Goal: Communication & Community: Answer question/provide support

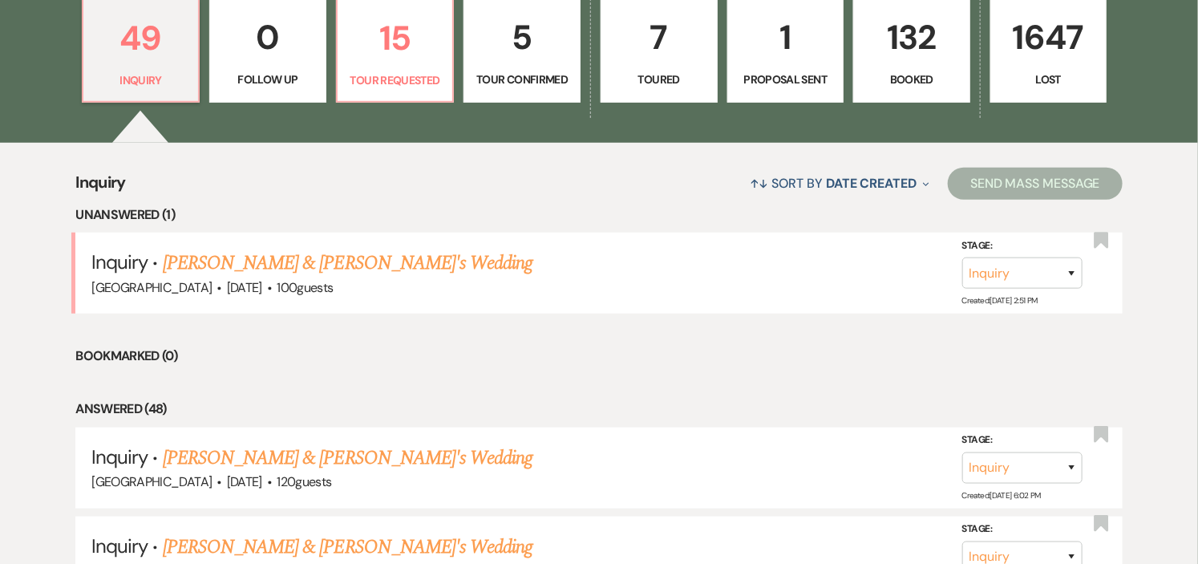
scroll to position [534, 0]
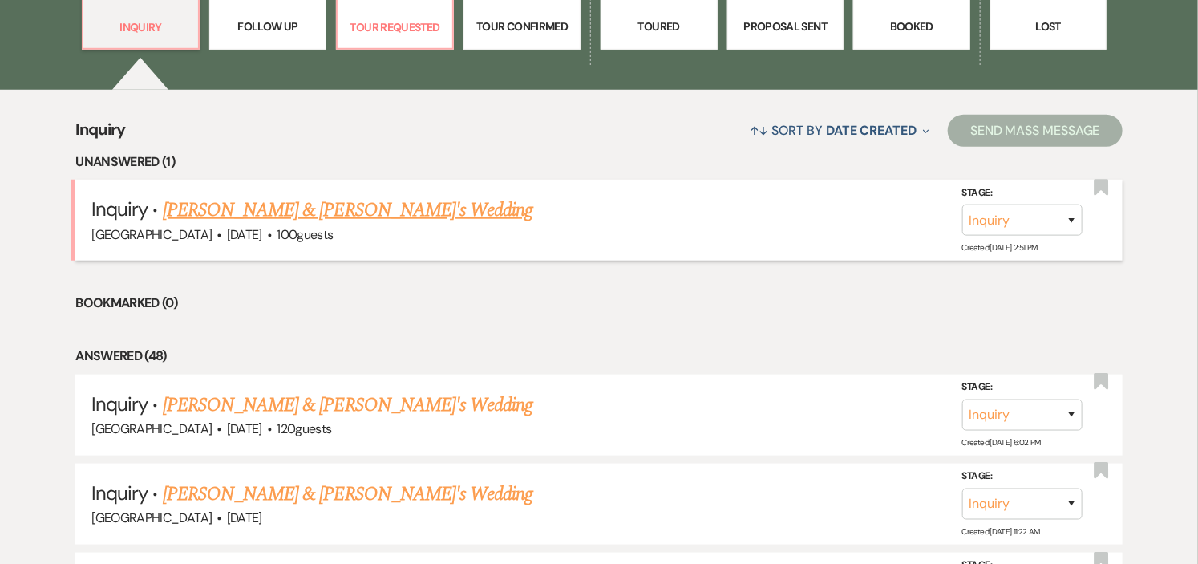
click at [284, 202] on link "[PERSON_NAME] & [PERSON_NAME]'s Wedding" at bounding box center [348, 210] width 370 height 29
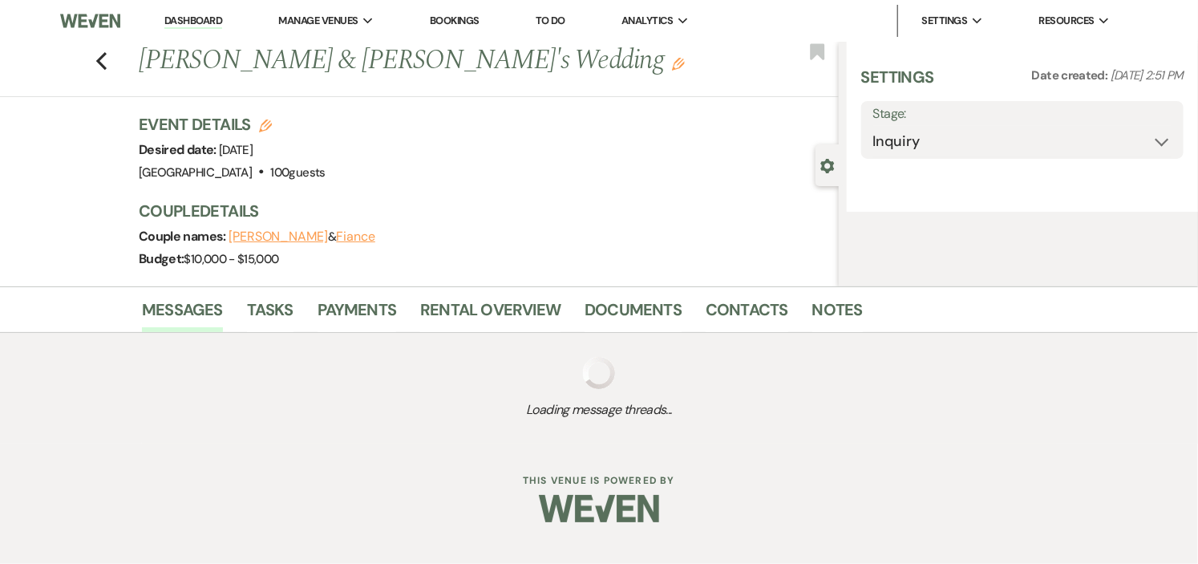
select select "5"
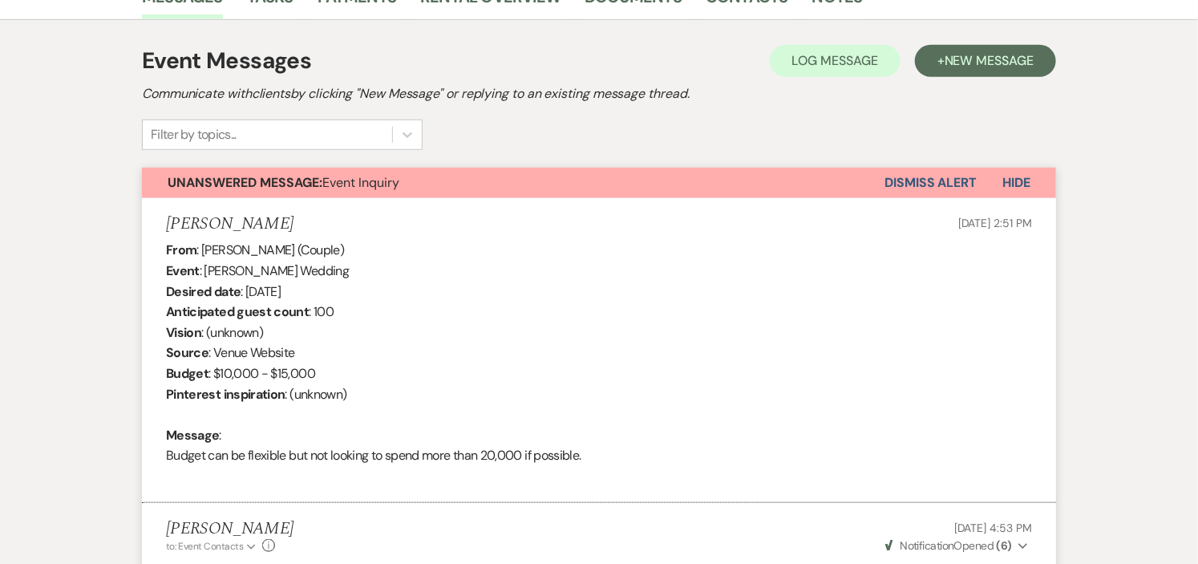
scroll to position [162, 0]
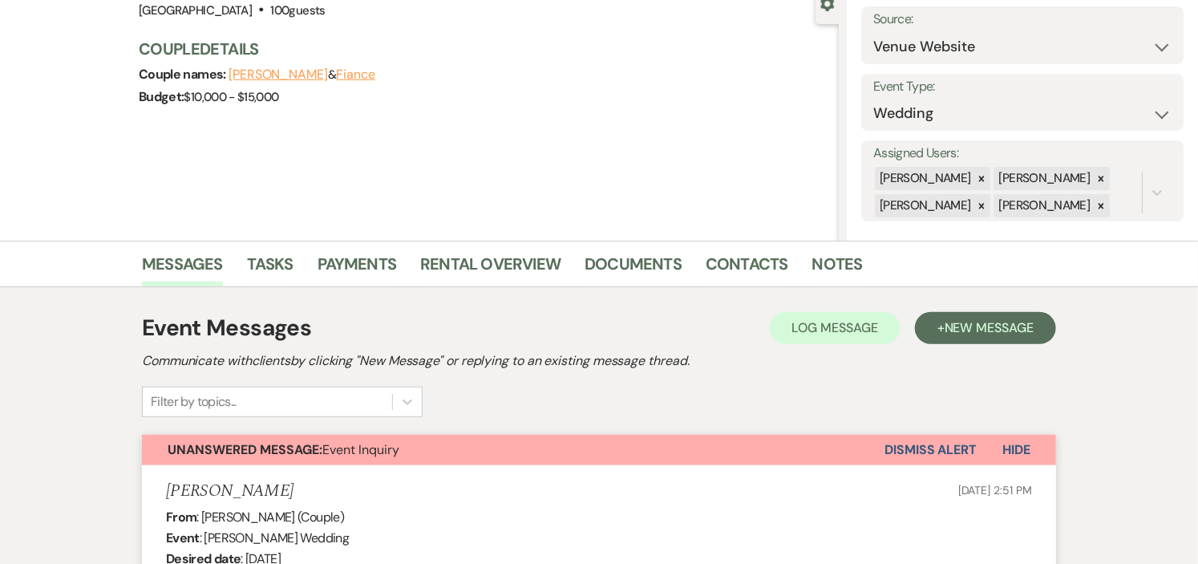
click at [908, 439] on button "Dismiss Alert" at bounding box center [930, 450] width 92 height 30
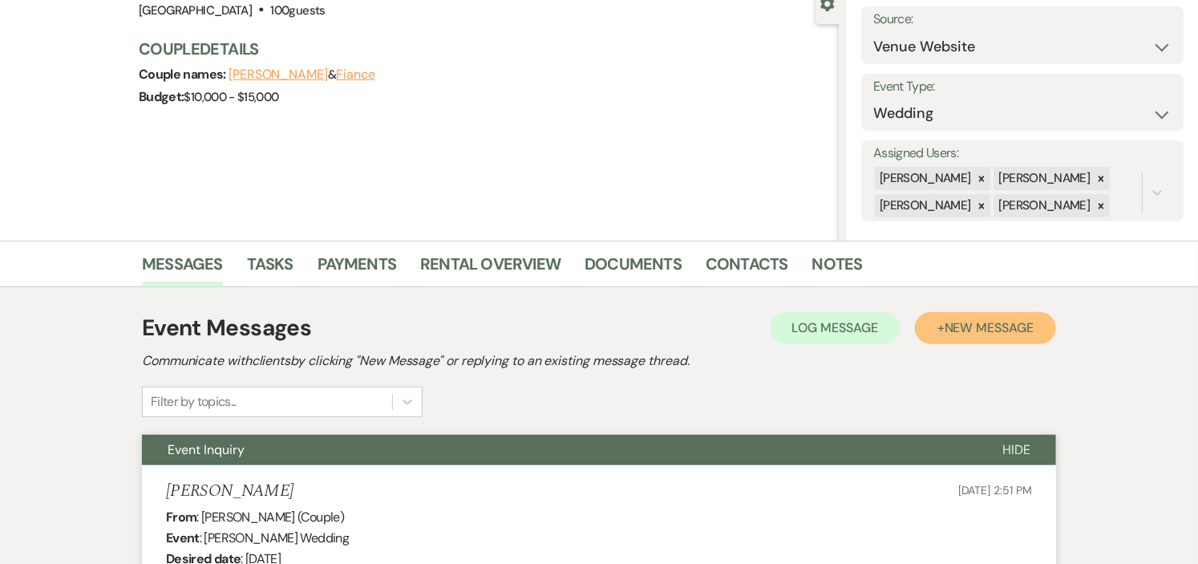
click at [940, 318] on button "+ New Message" at bounding box center [985, 328] width 141 height 32
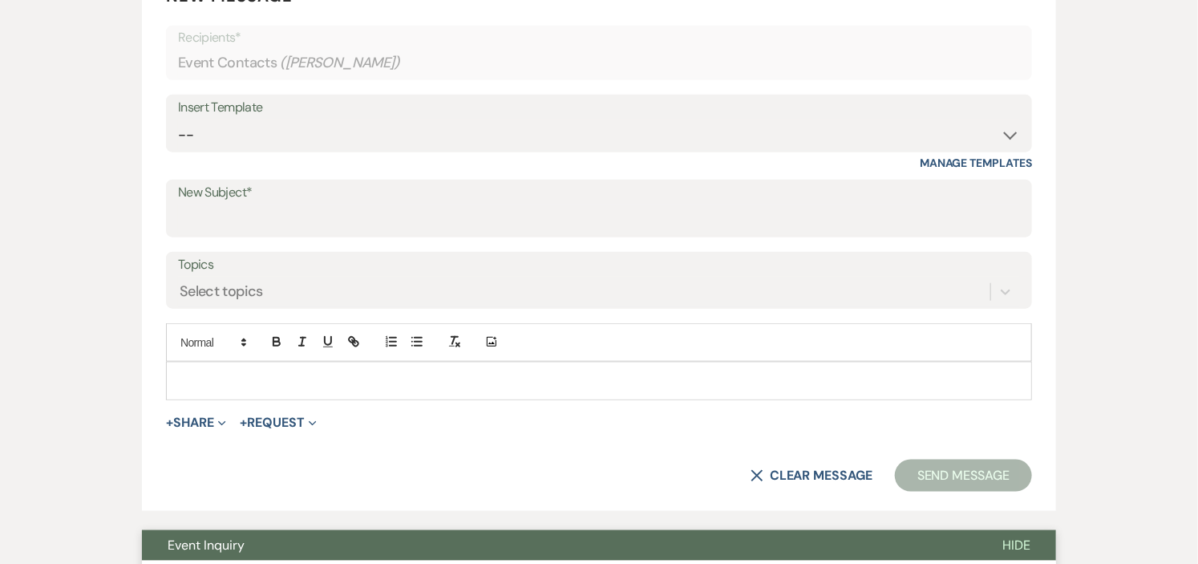
scroll to position [518, 0]
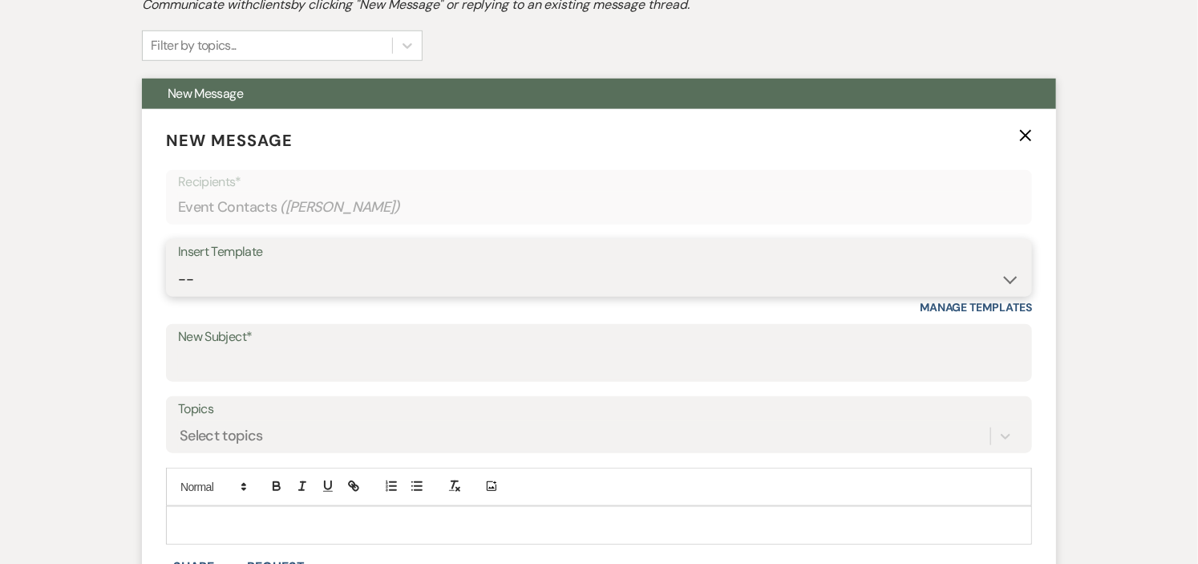
click at [1017, 274] on select "-- Weven Planning Portal Introduction (Booked Events) Initial Inquiry Response …" at bounding box center [599, 279] width 842 height 31
select select "593"
click at [178, 264] on select "-- Weven Planning Portal Introduction (Booked Events) Initial Inquiry Response …" at bounding box center [599, 279] width 842 height 31
type input "Self Tour - [GEOGRAPHIC_DATA]"
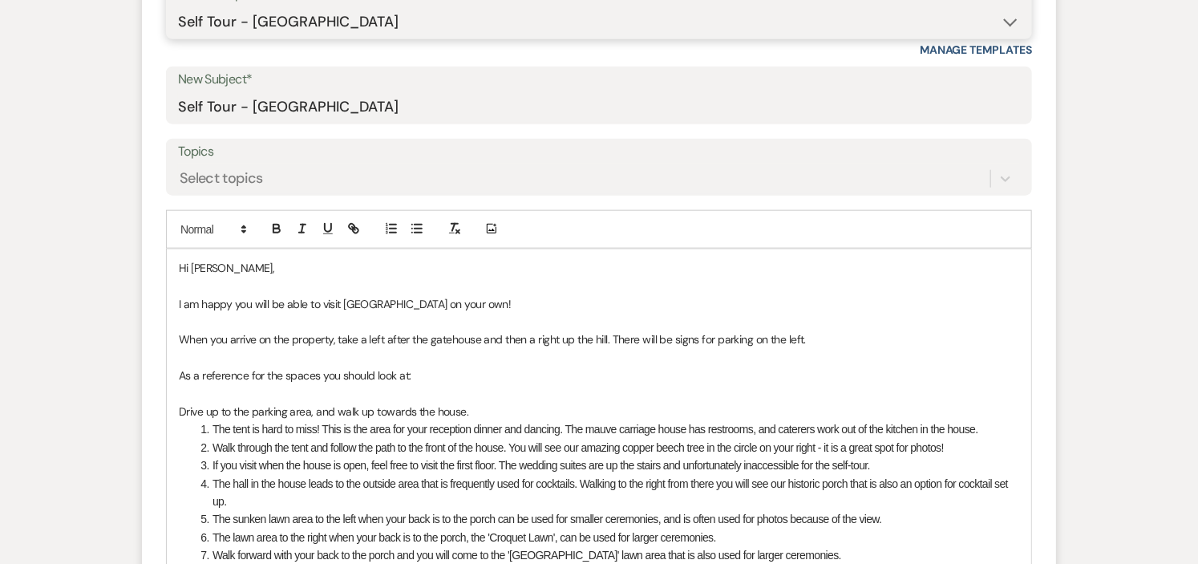
scroll to position [786, 0]
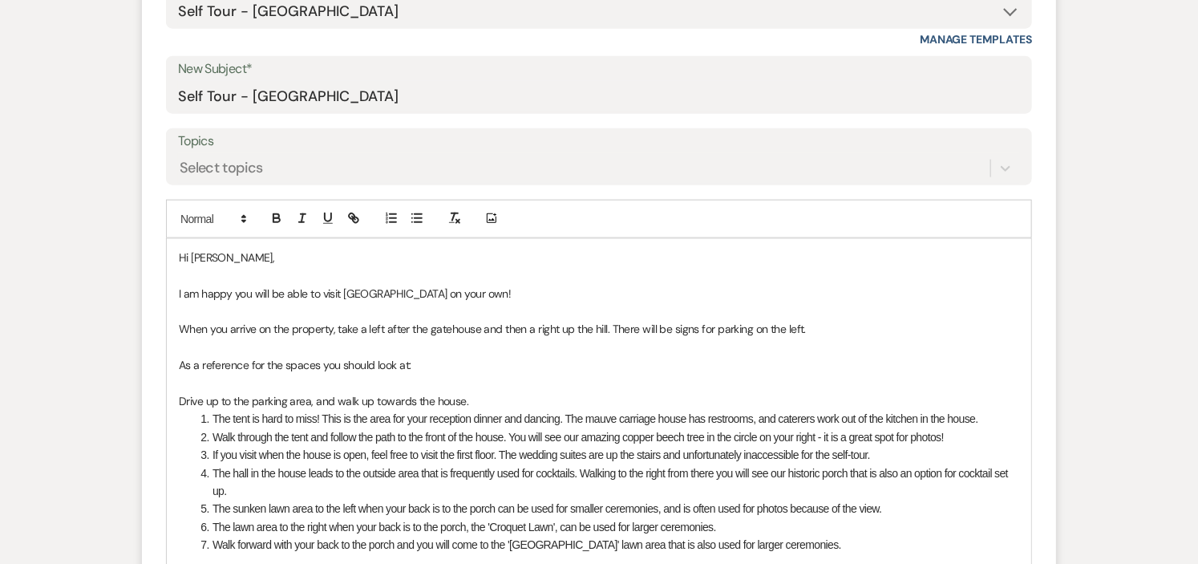
click at [268, 261] on p "Hi Hayleigh Duggan," at bounding box center [599, 258] width 840 height 18
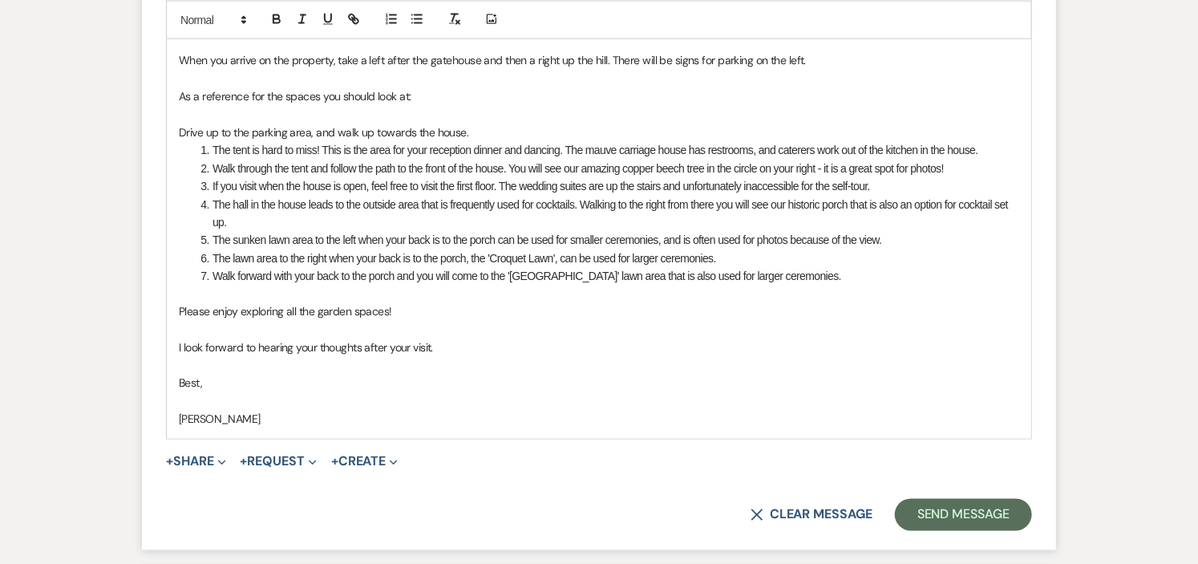
scroll to position [1142, 0]
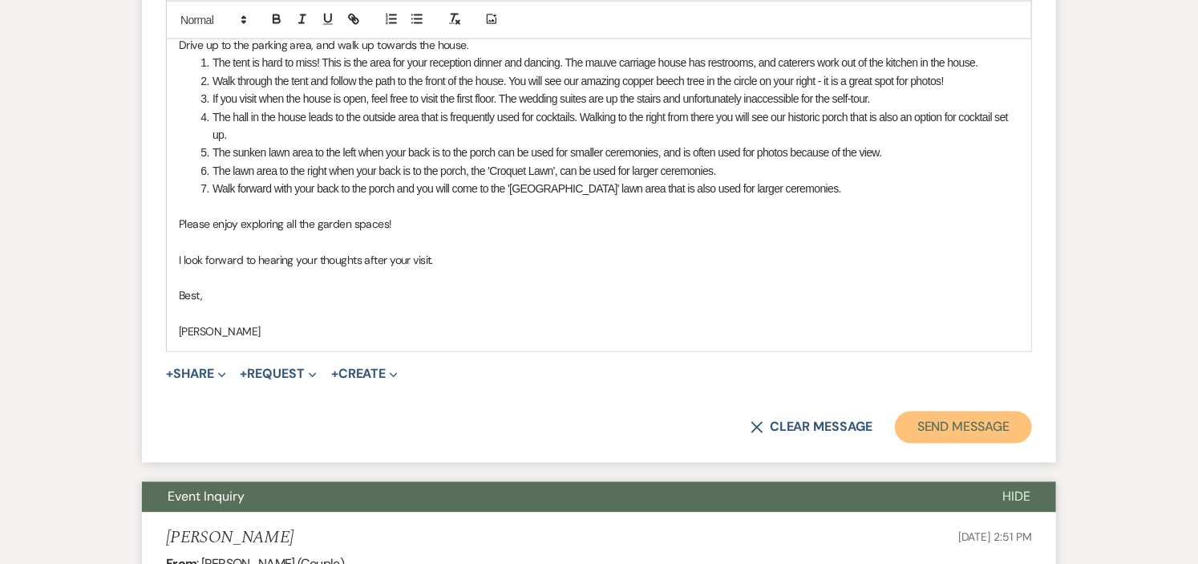
click at [972, 423] on button "Send Message" at bounding box center [963, 427] width 137 height 32
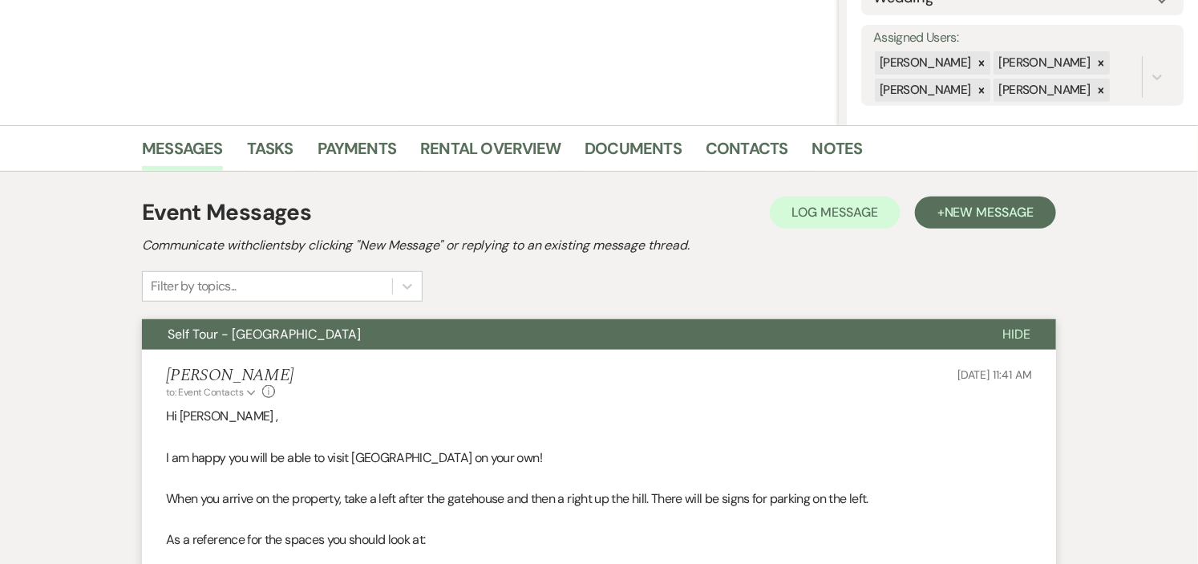
scroll to position [0, 0]
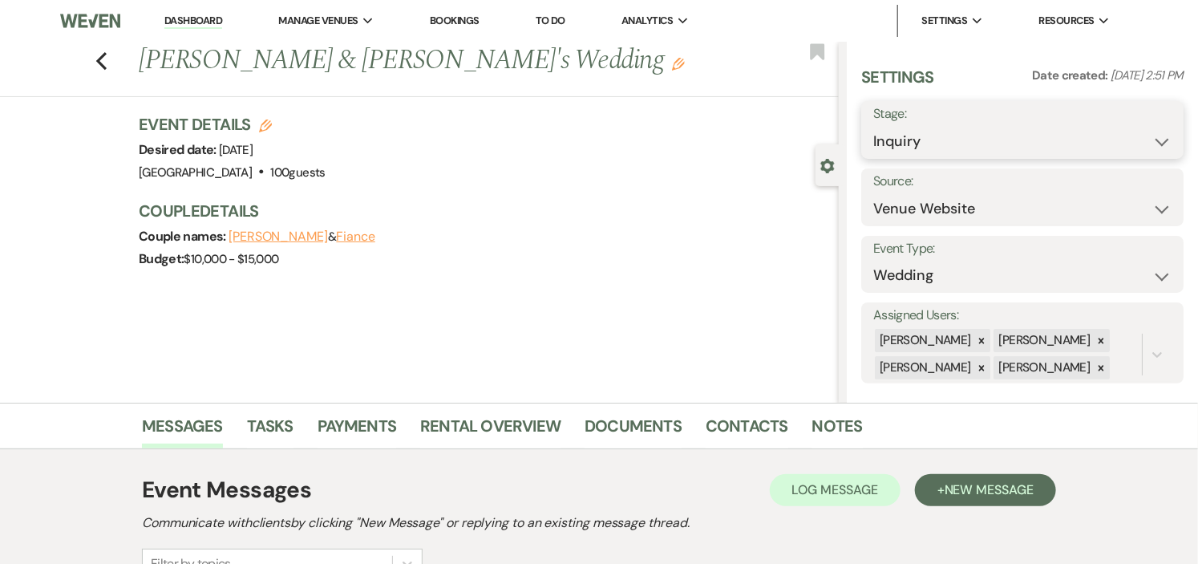
click at [1142, 140] on select "Inquiry Follow Up Tour Requested Tour Confirmed Toured Proposal Sent Booked Lost" at bounding box center [1022, 141] width 298 height 31
select select "2"
click at [873, 126] on select "Inquiry Follow Up Tour Requested Tour Confirmed Toured Proposal Sent Booked Lost" at bounding box center [1022, 141] width 298 height 31
click at [1139, 130] on button "Save" at bounding box center [1150, 130] width 67 height 32
click at [822, 49] on use "button" at bounding box center [817, 51] width 14 height 16
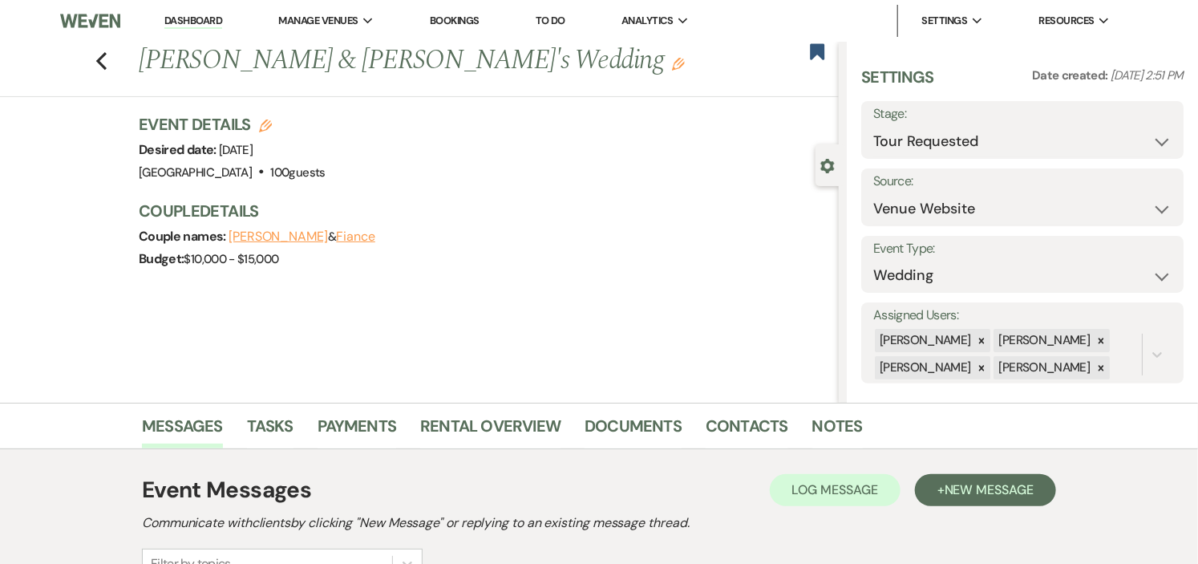
click at [211, 20] on link "Dashboard" at bounding box center [193, 21] width 58 height 15
select select "2"
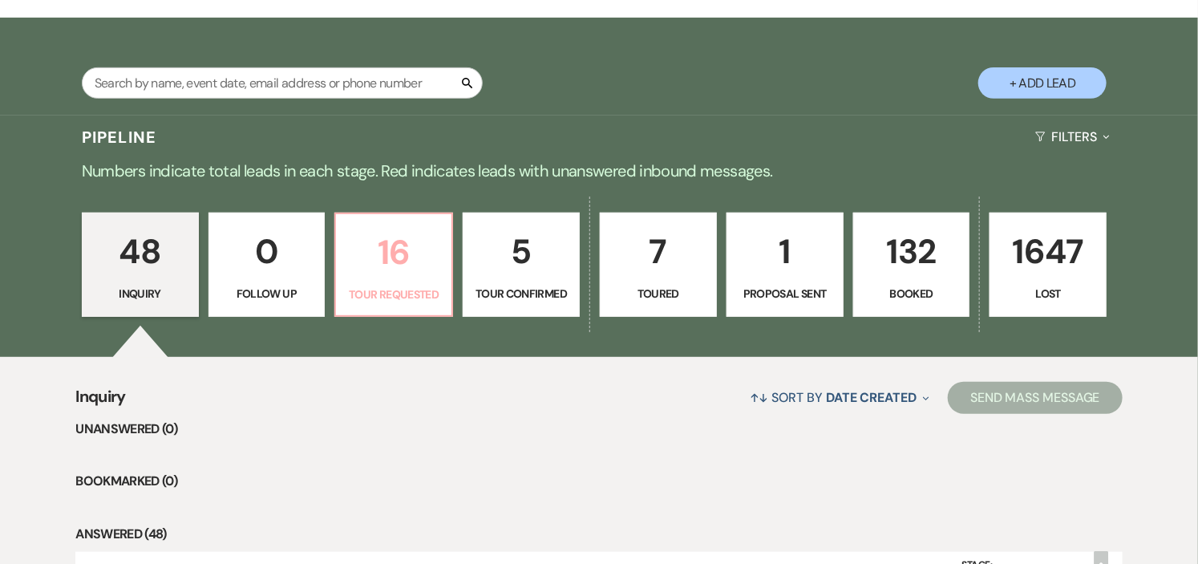
click at [390, 293] on p "Tour Requested" at bounding box center [394, 294] width 96 height 18
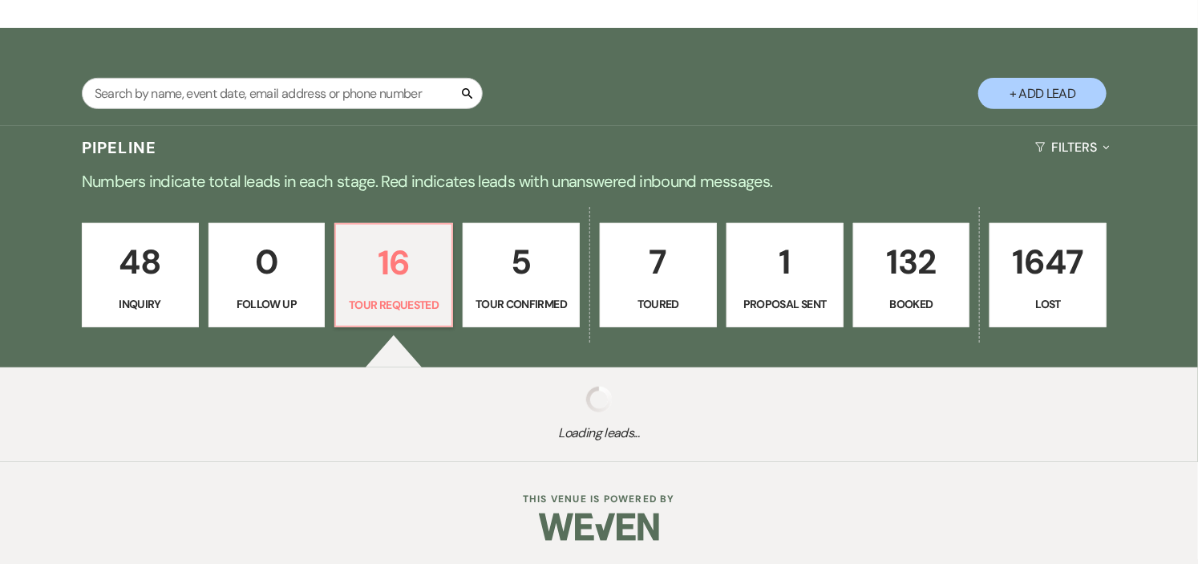
select select "2"
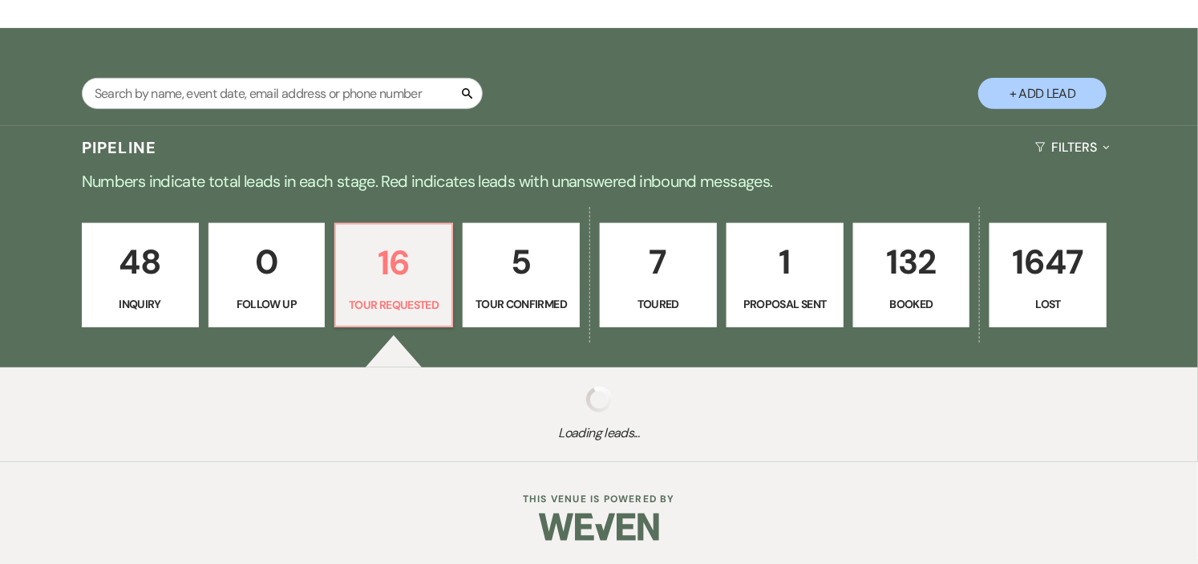
select select "2"
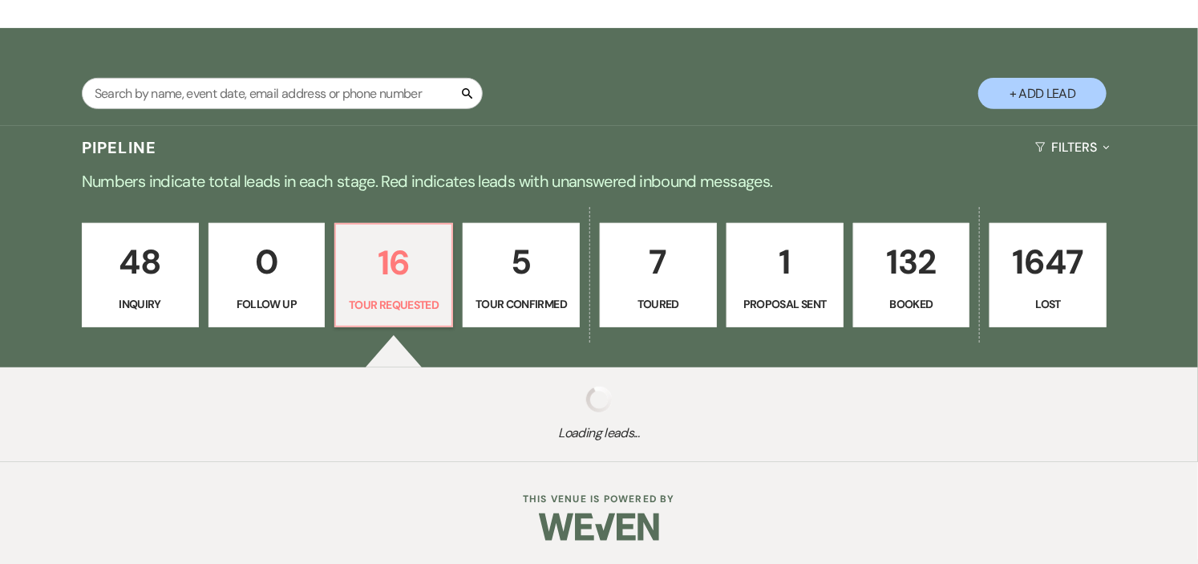
select select "2"
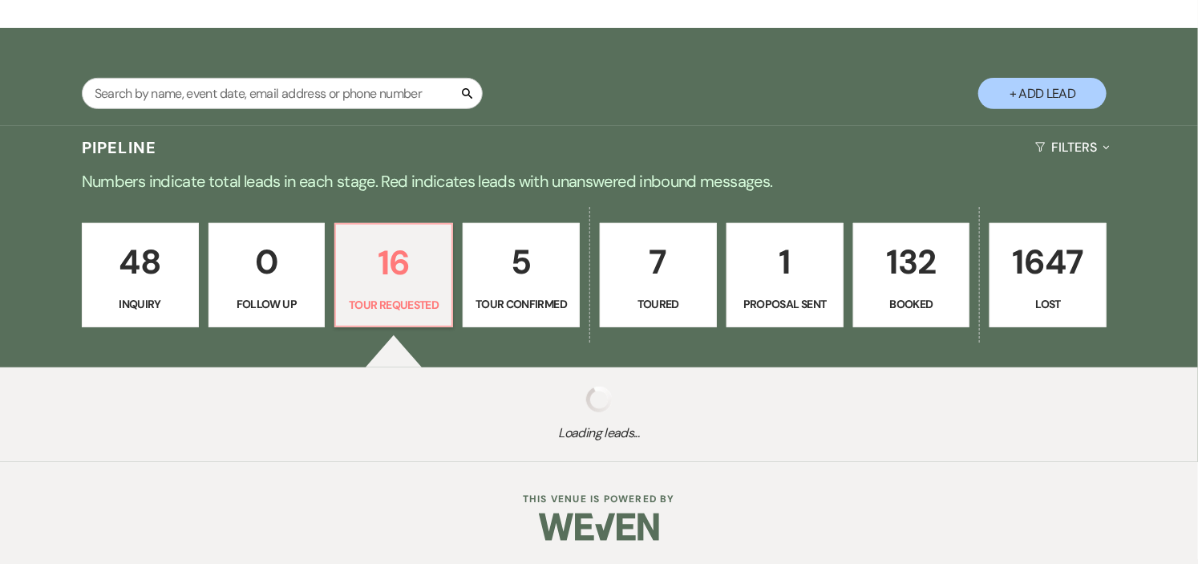
select select "2"
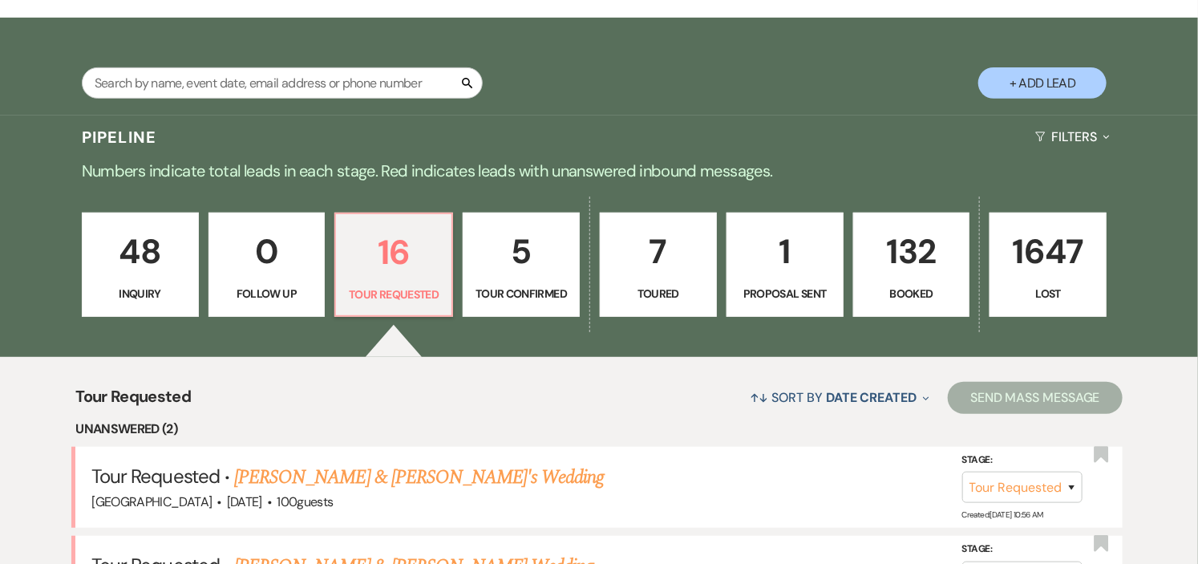
scroll to position [534, 0]
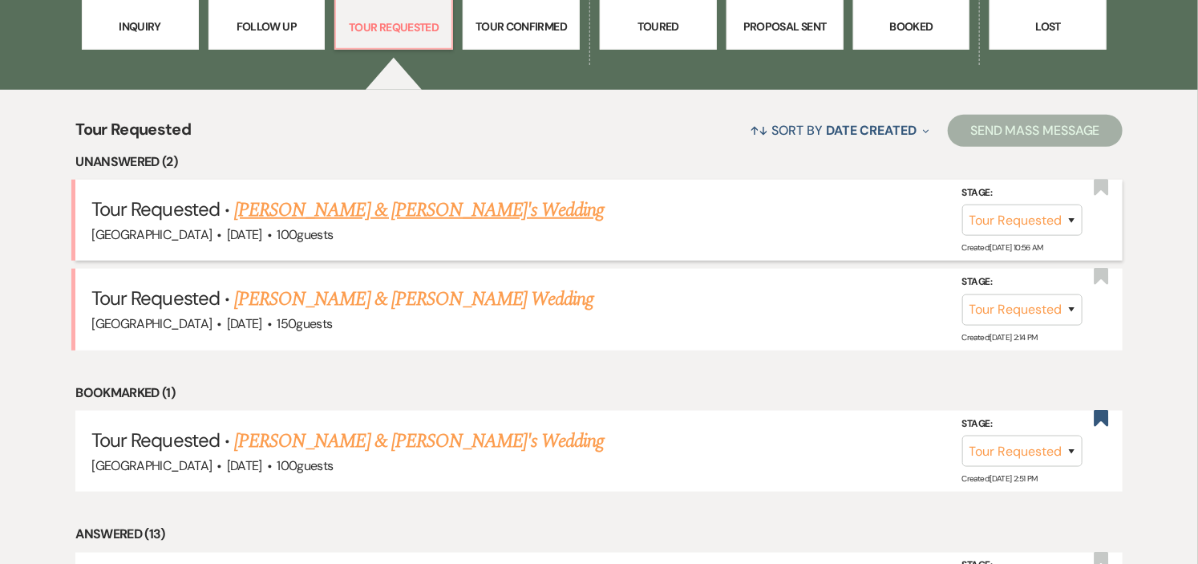
click at [403, 212] on link "[PERSON_NAME] & [PERSON_NAME]'s Wedding" at bounding box center [419, 210] width 370 height 29
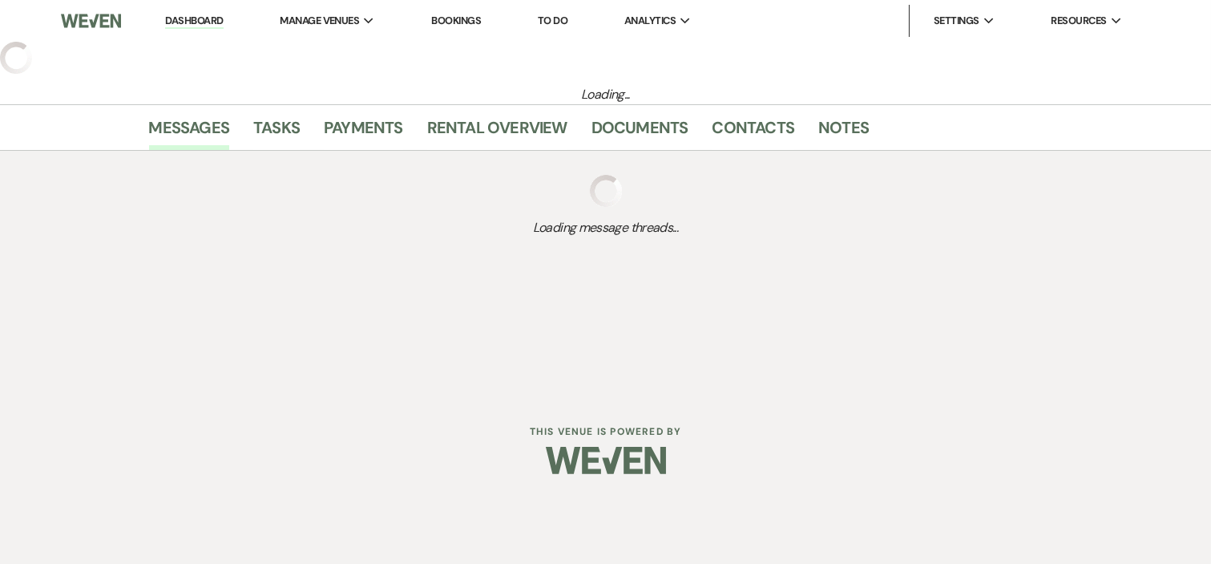
select select "2"
select select "5"
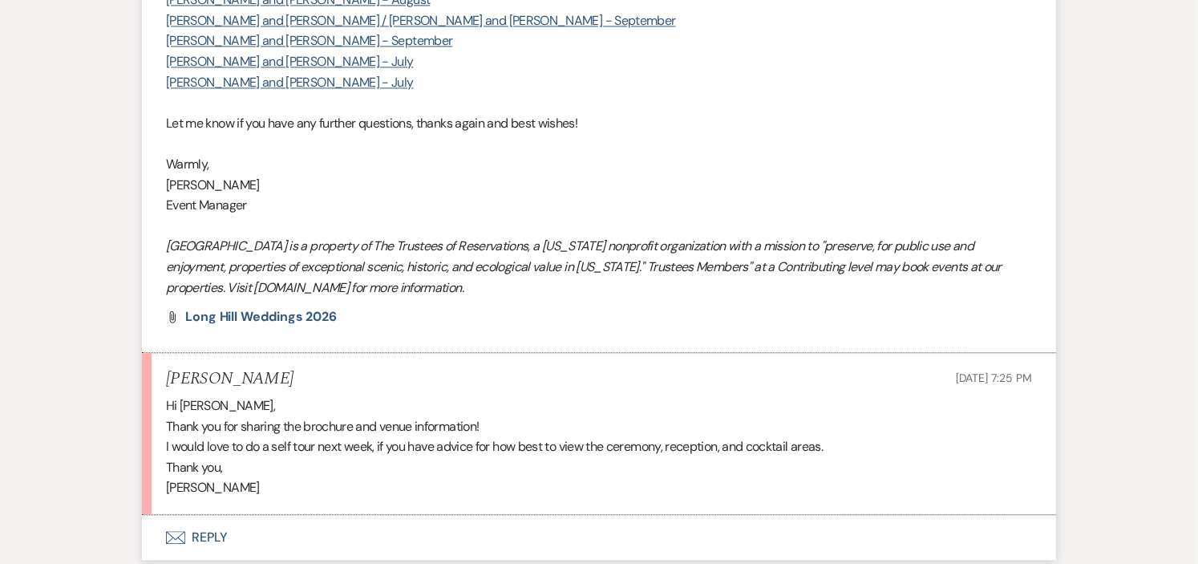
scroll to position [1656, 0]
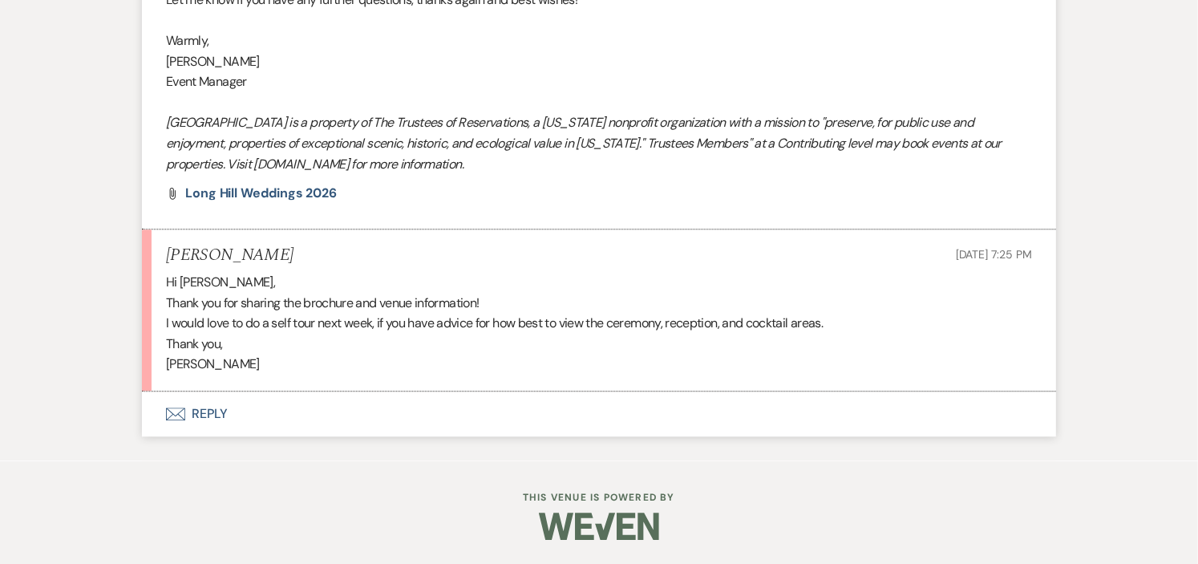
click at [220, 410] on button "Envelope Reply" at bounding box center [599, 413] width 914 height 45
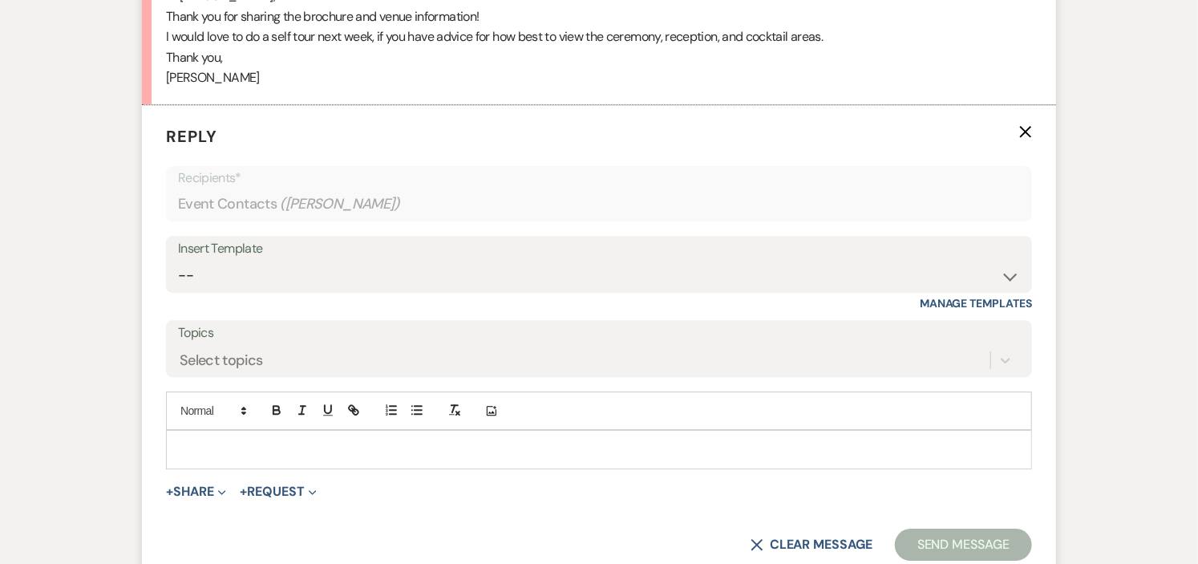
scroll to position [2004, 0]
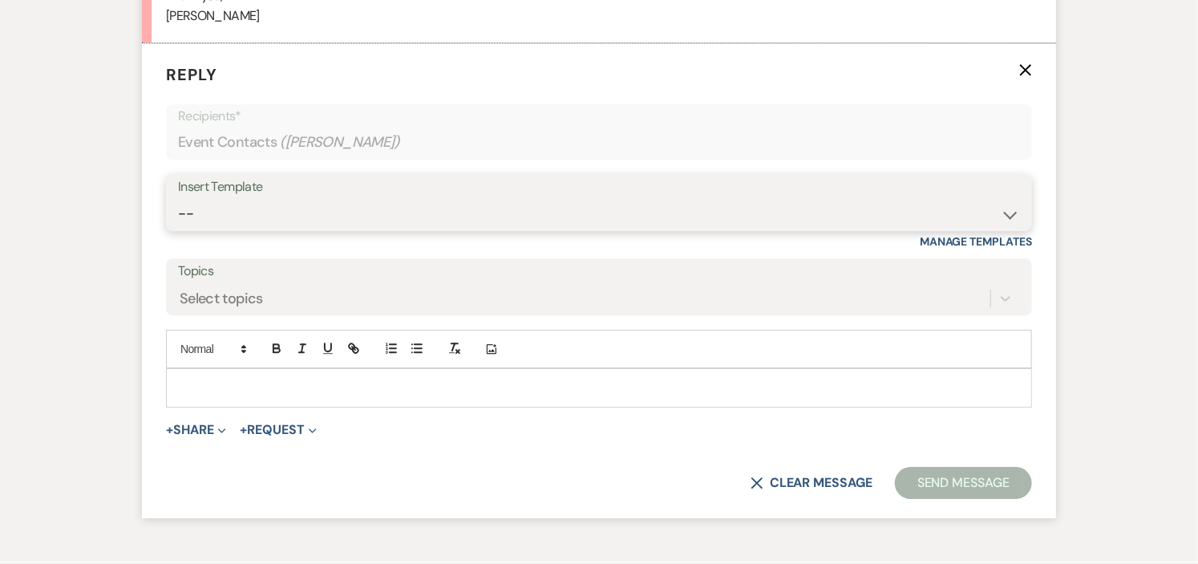
click at [1002, 217] on select "-- Weven Planning Portal Introduction (Booked Events) Initial Inquiry Response …" at bounding box center [599, 213] width 842 height 31
select select "593"
click at [178, 199] on select "-- Weven Planning Portal Introduction (Booked Events) Initial Inquiry Response …" at bounding box center [599, 213] width 842 height 31
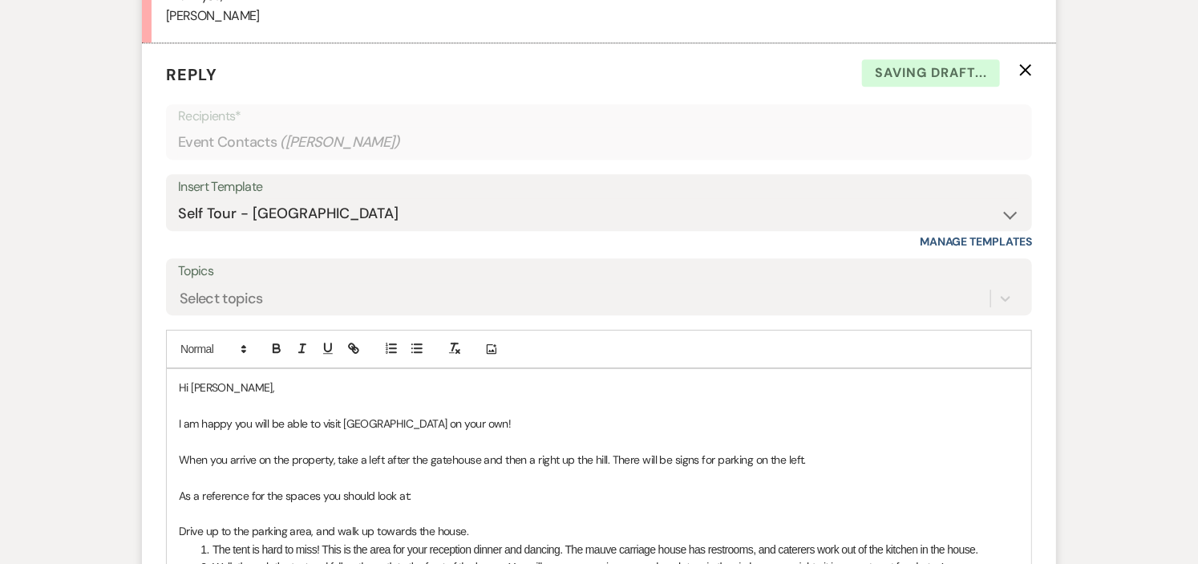
click at [265, 390] on p "Hi Emma Hodgdon," at bounding box center [599, 387] width 840 height 18
click at [269, 388] on p "Hi Emma Hodgdon," at bounding box center [599, 387] width 840 height 18
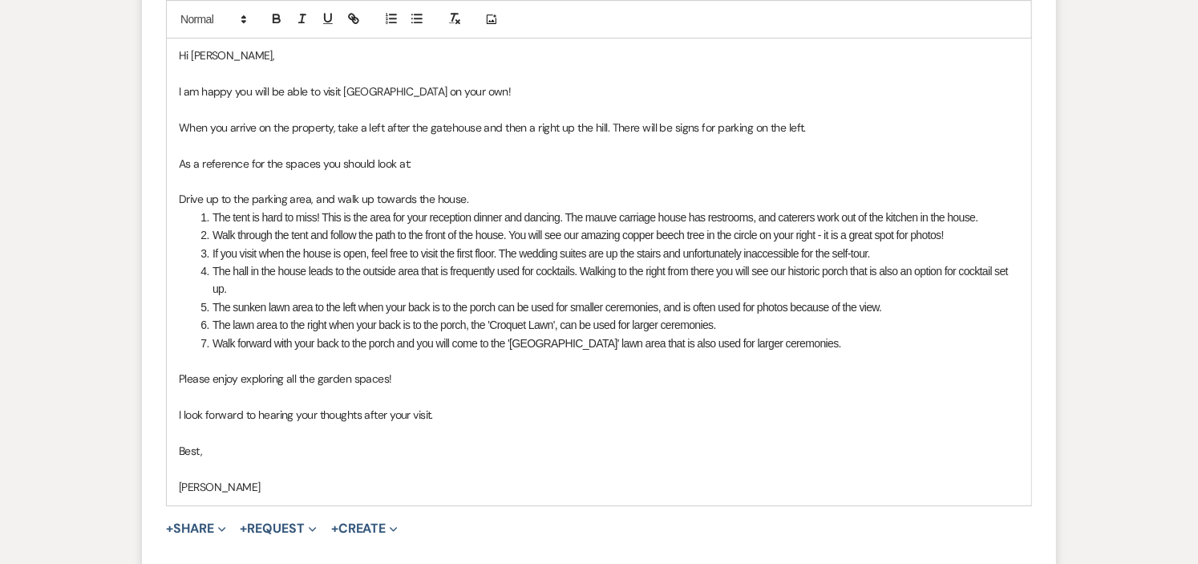
scroll to position [2449, 0]
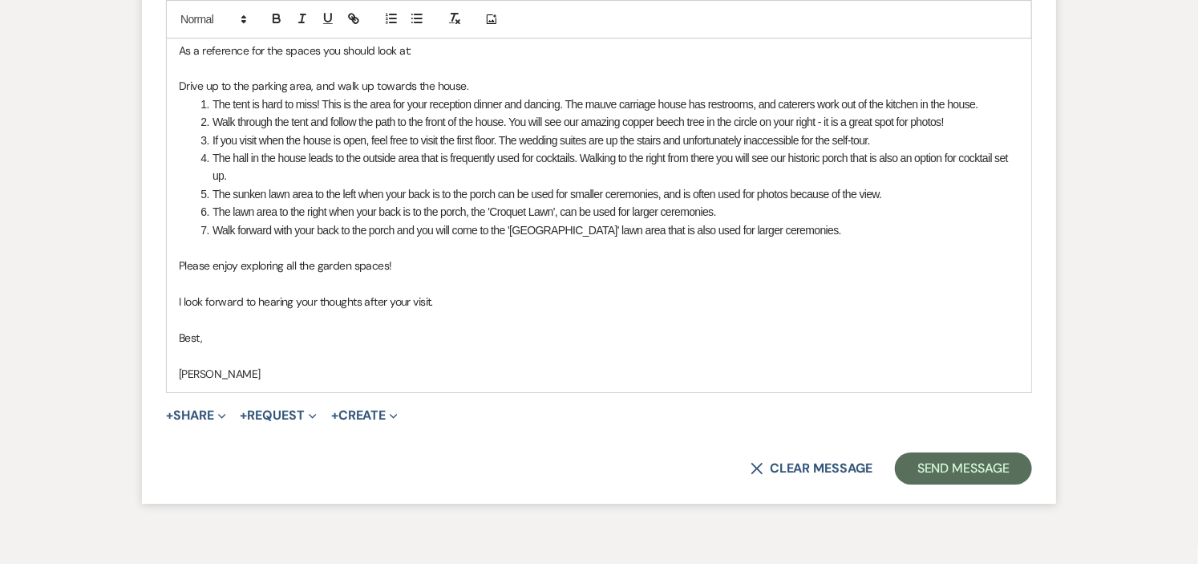
click at [879, 155] on li "The hall in the house leads to the outside area that is frequently used for coc…" at bounding box center [607, 167] width 823 height 36
click at [438, 177] on li "The hall in the house leads to the outside area that is frequently used for coc…" at bounding box center [607, 167] width 823 height 36
click at [988, 463] on button "Send Message" at bounding box center [963, 468] width 137 height 32
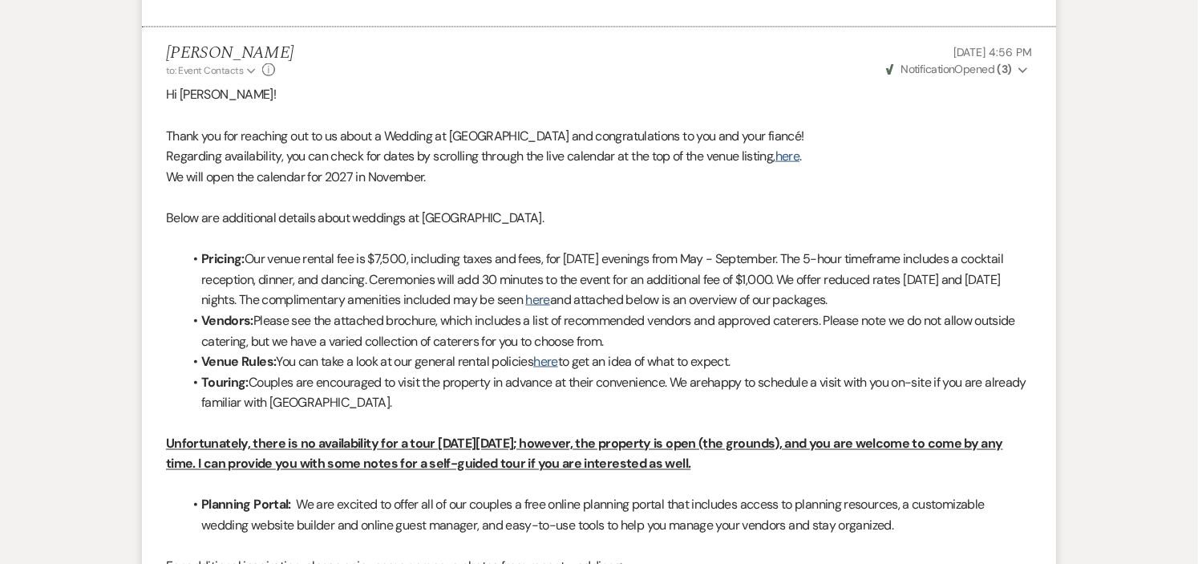
scroll to position [0, 0]
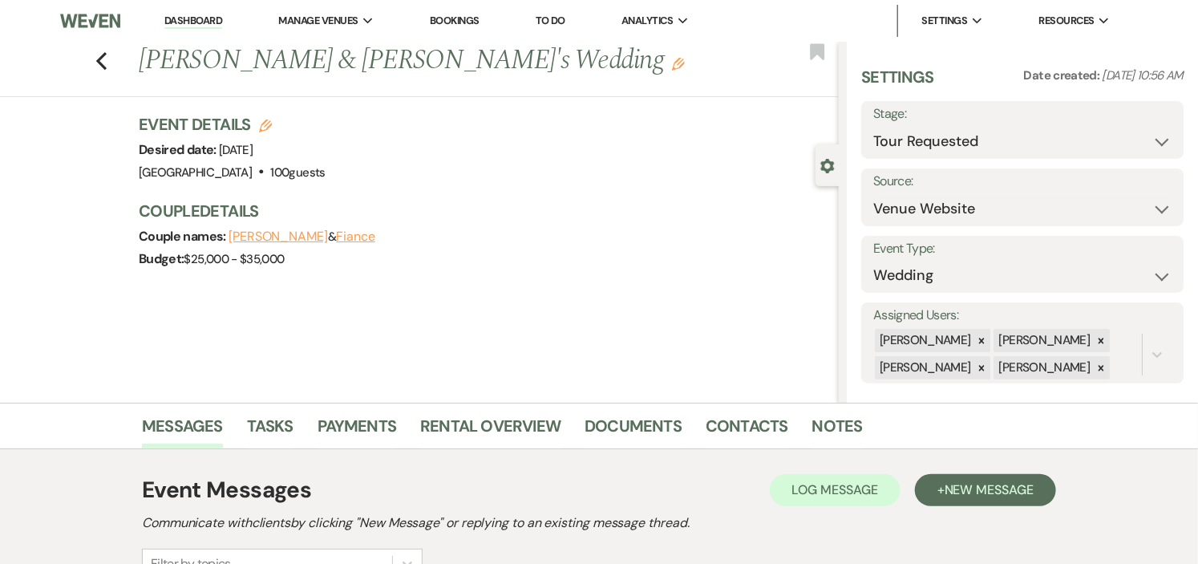
click at [212, 20] on link "Dashboard" at bounding box center [193, 21] width 58 height 15
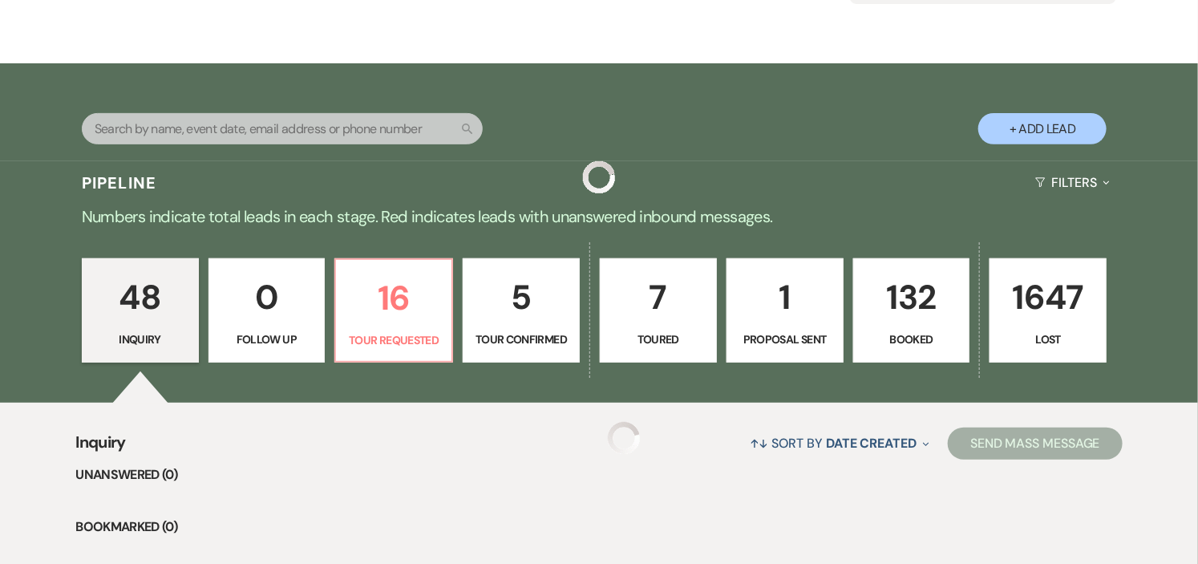
scroll to position [267, 0]
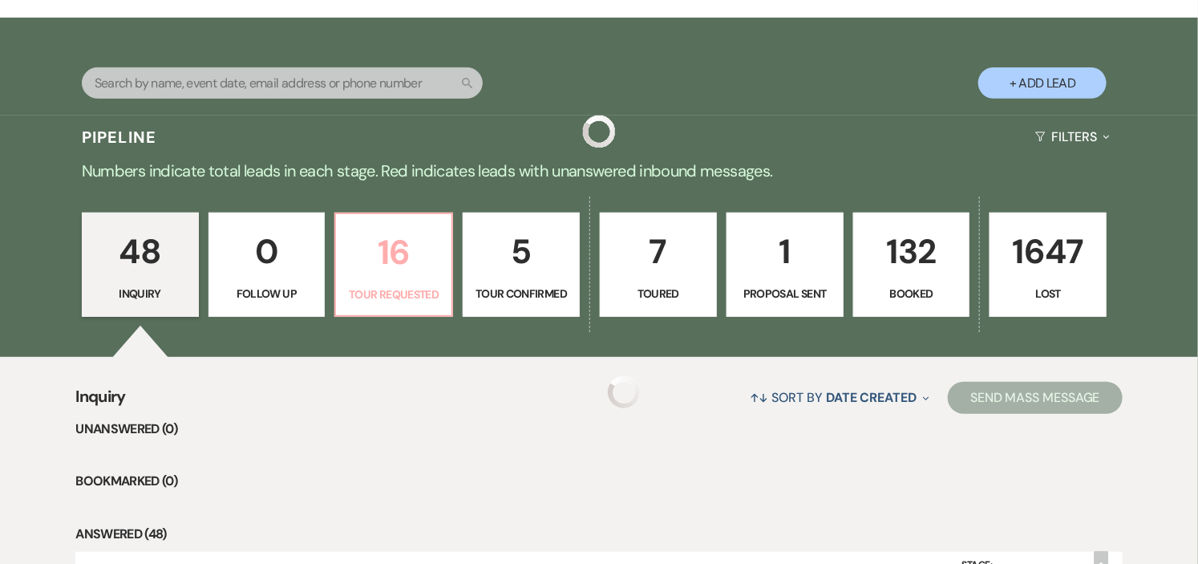
click at [414, 226] on p "16" at bounding box center [394, 252] width 96 height 54
select select "2"
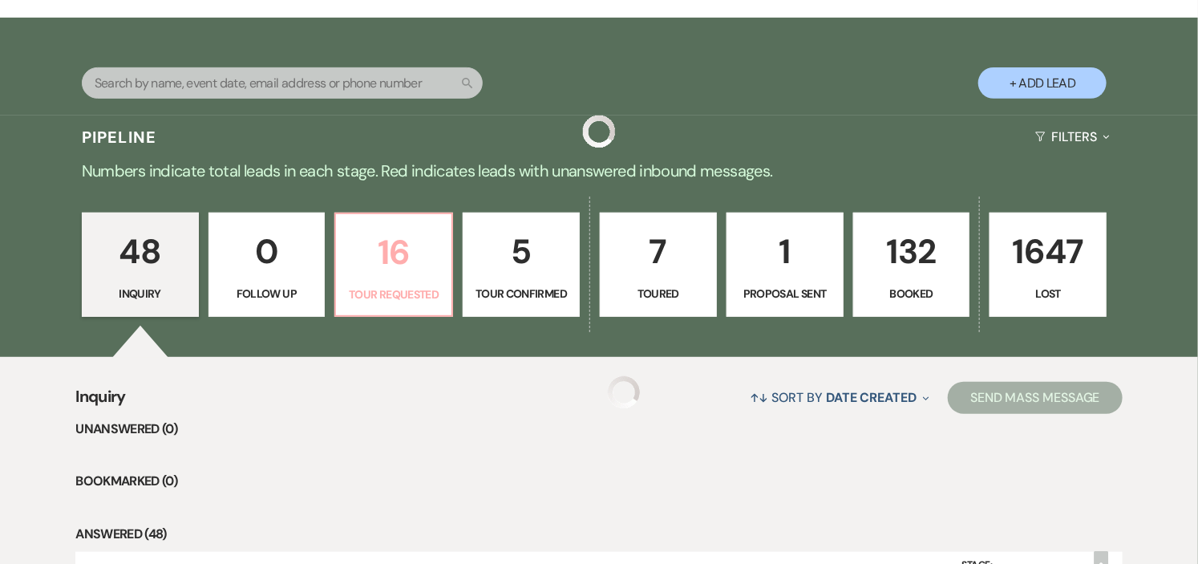
select select "2"
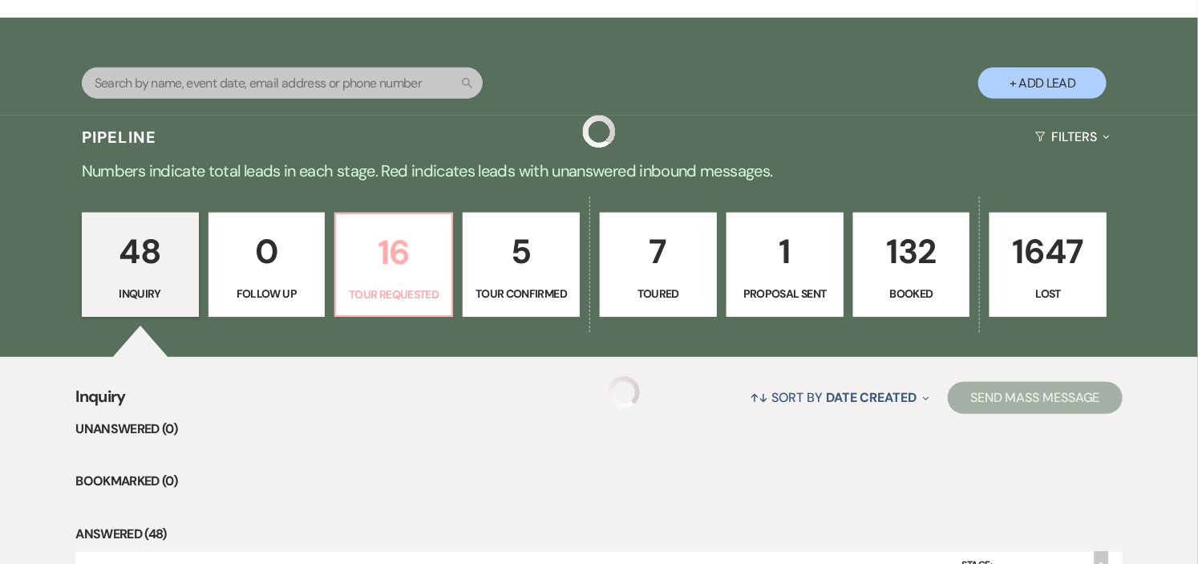
select select "2"
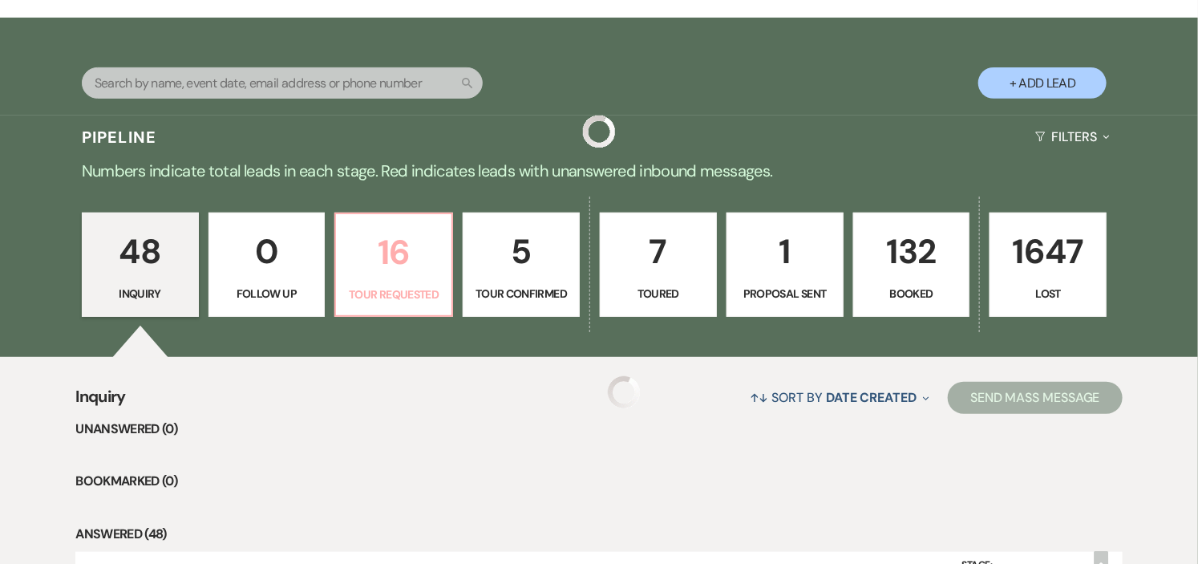
select select "2"
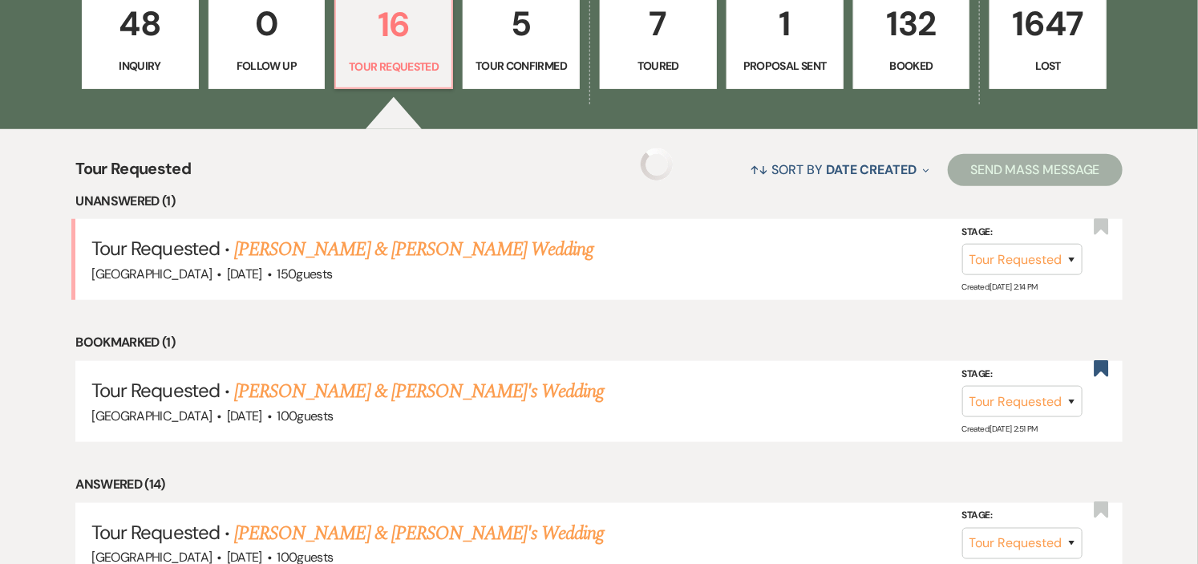
scroll to position [534, 0]
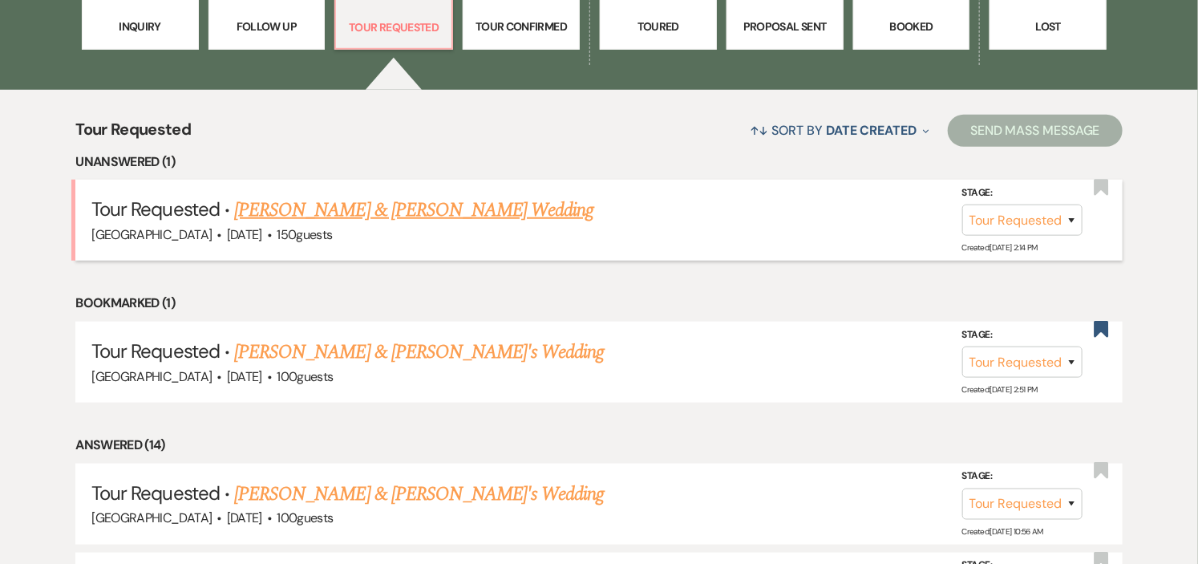
click at [414, 197] on link "[PERSON_NAME] & [PERSON_NAME] Wedding" at bounding box center [413, 210] width 359 height 29
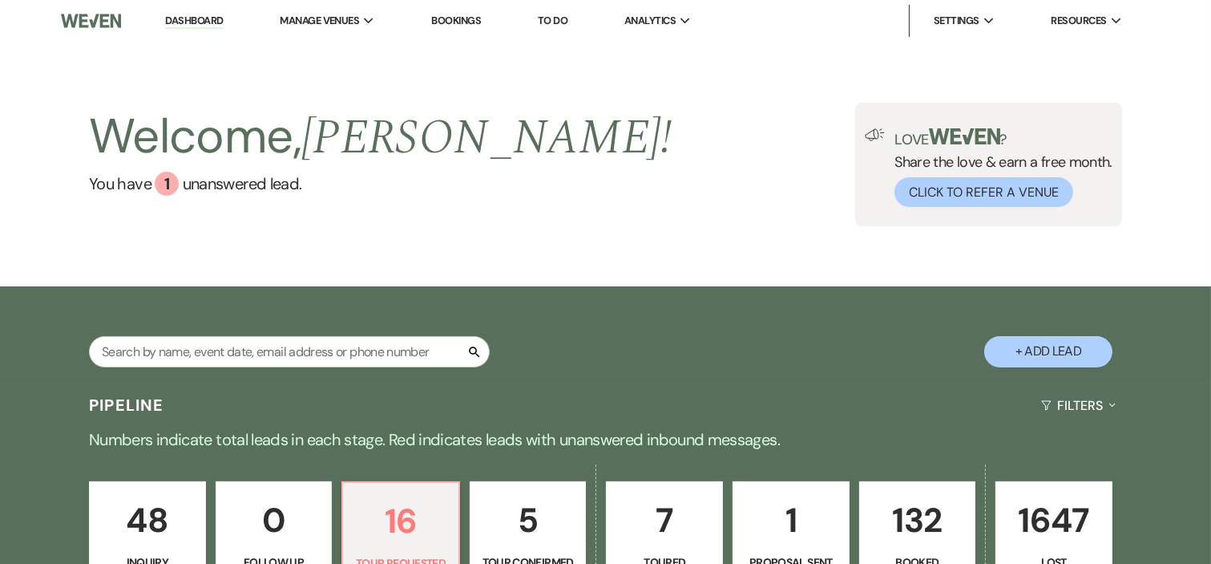
select select "2"
select select "1"
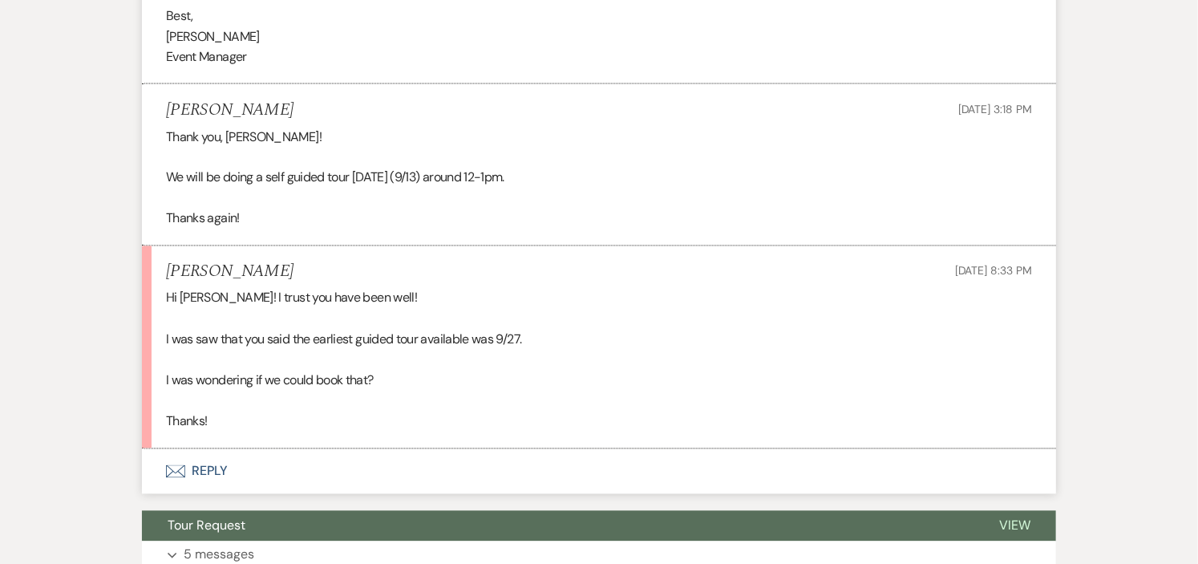
scroll to position [1303, 0]
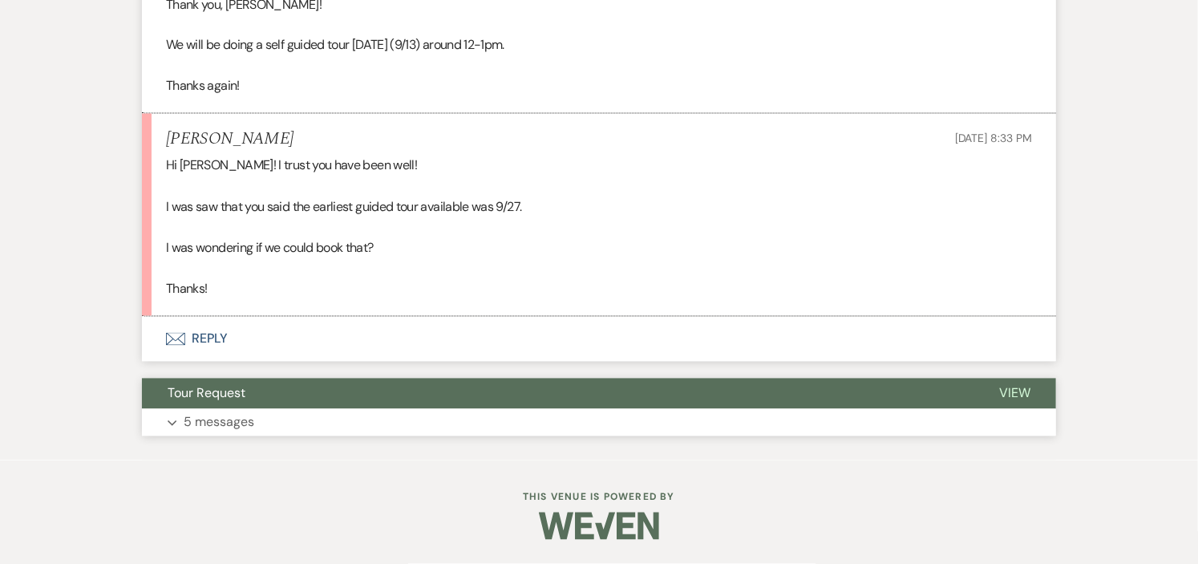
click at [710, 394] on button "Tour Request" at bounding box center [557, 393] width 831 height 30
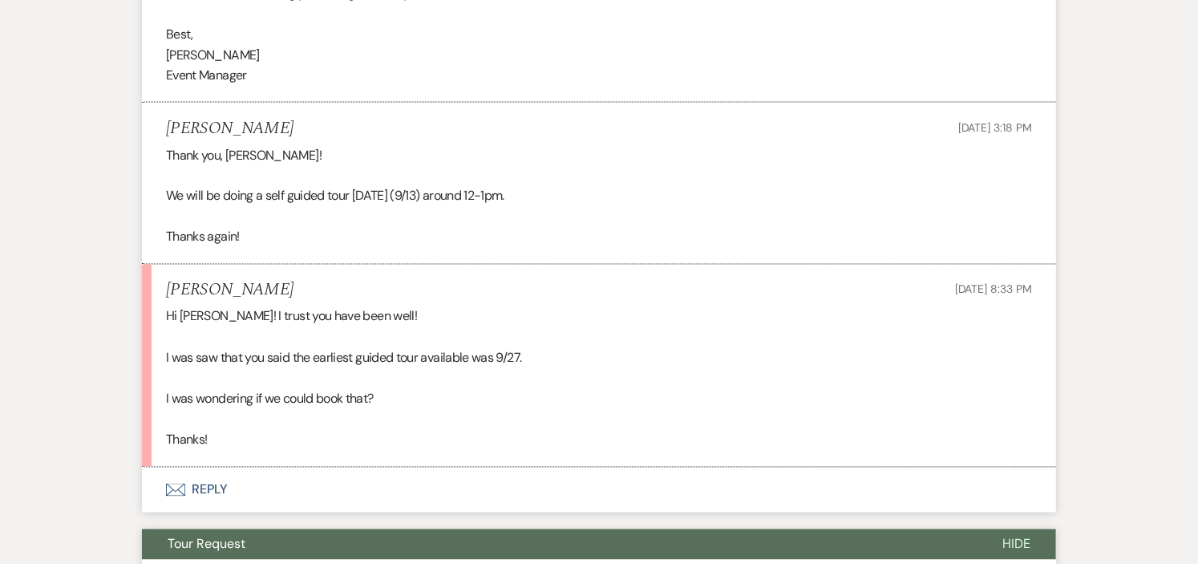
scroll to position [1150, 0]
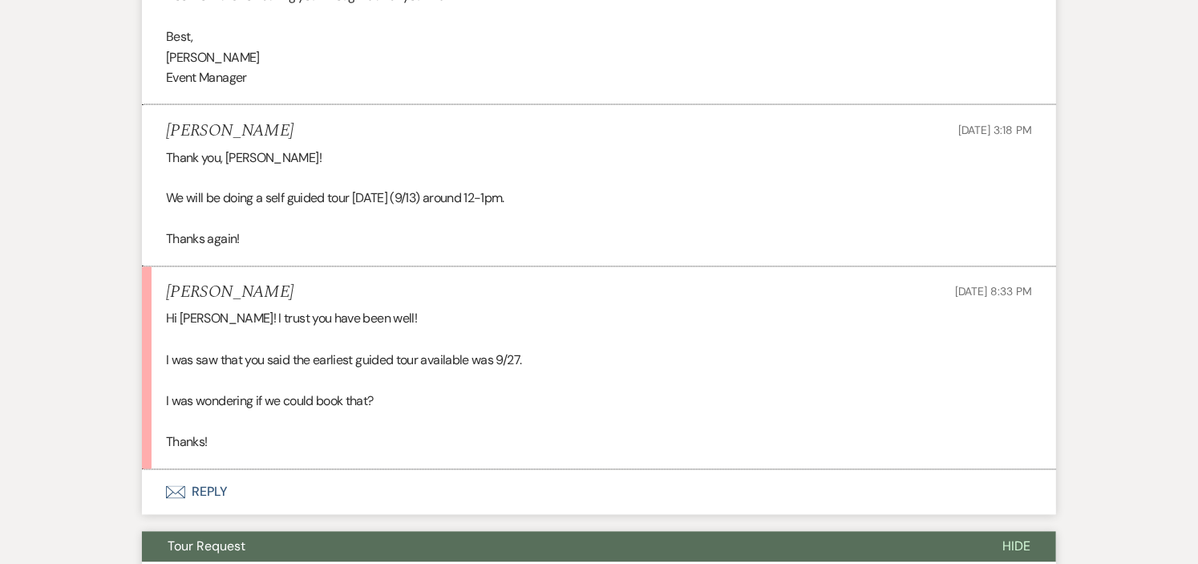
click at [209, 487] on button "Envelope Reply" at bounding box center [599, 492] width 914 height 45
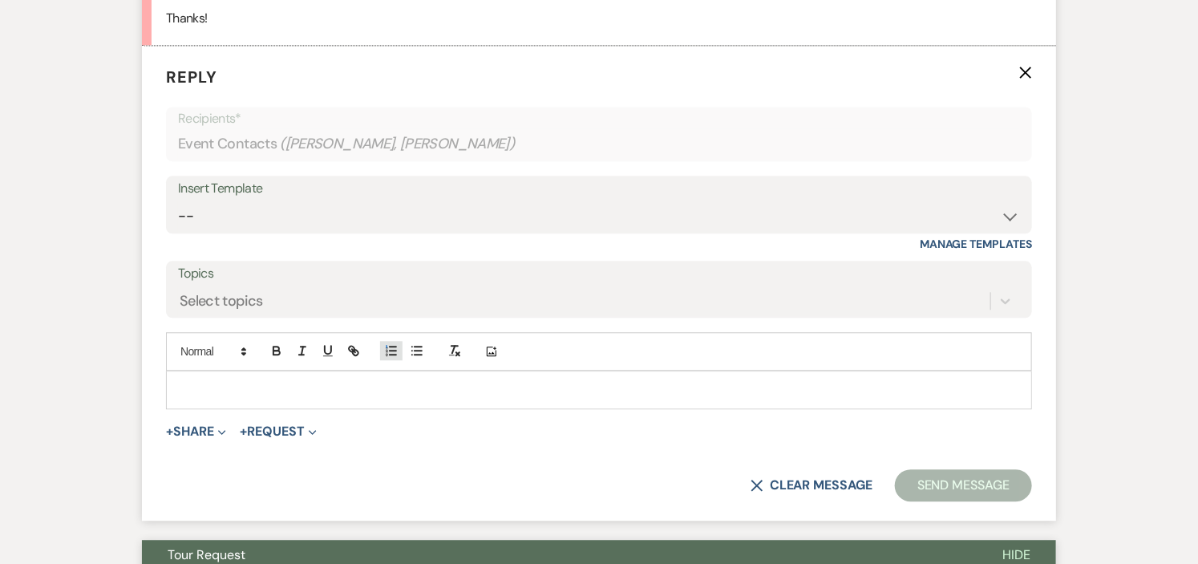
scroll to position [1575, 0]
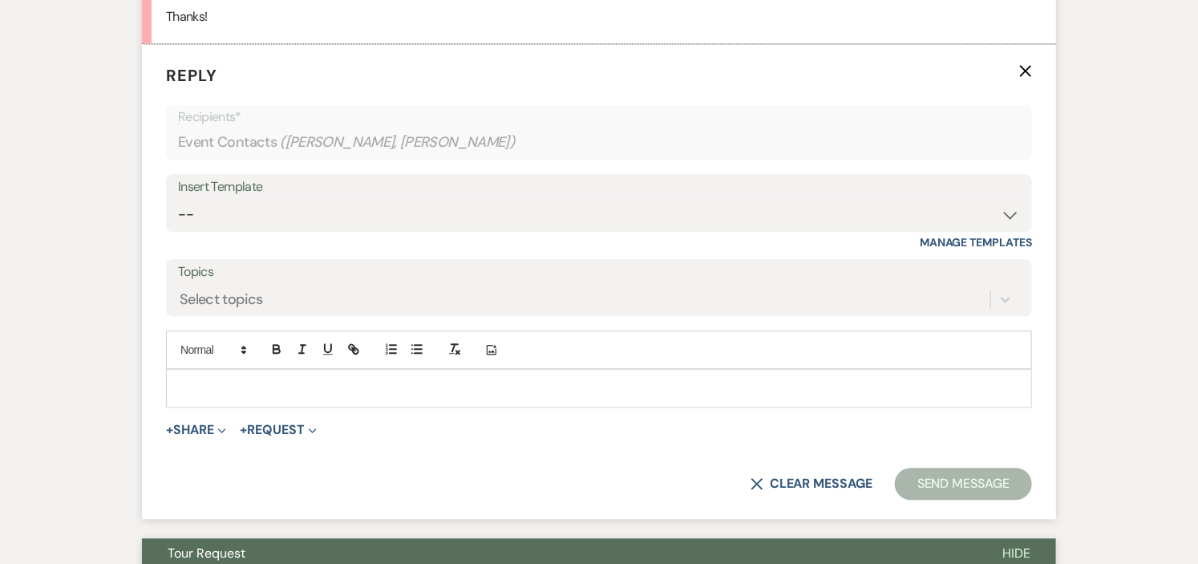
click at [398, 380] on p at bounding box center [599, 388] width 840 height 18
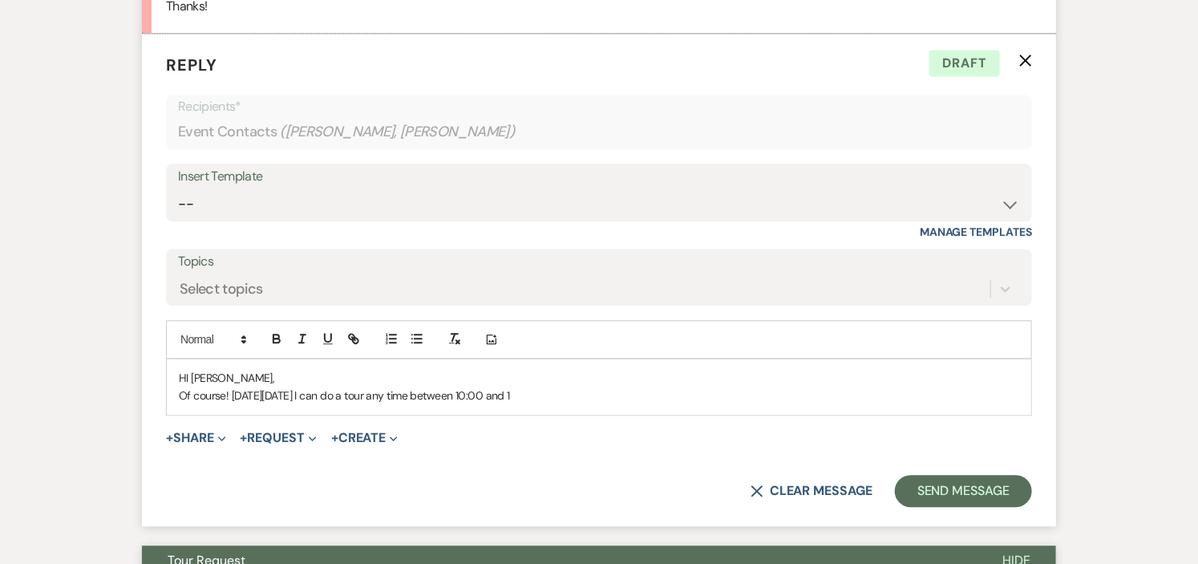
scroll to position [1692, 0]
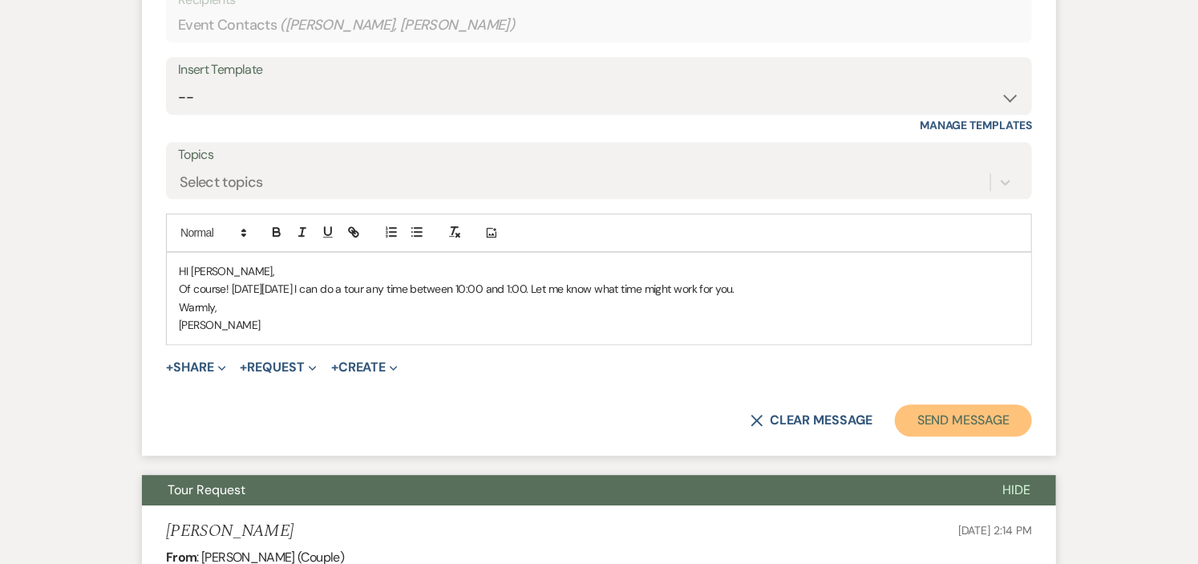
click at [1000, 420] on button "Send Message" at bounding box center [963, 420] width 137 height 32
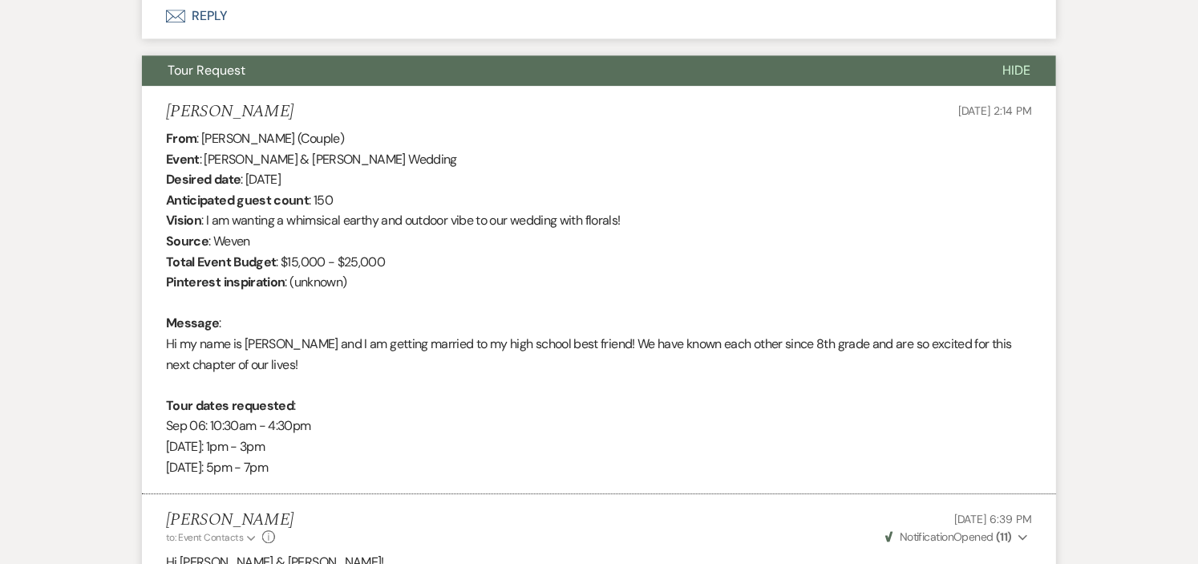
scroll to position [0, 0]
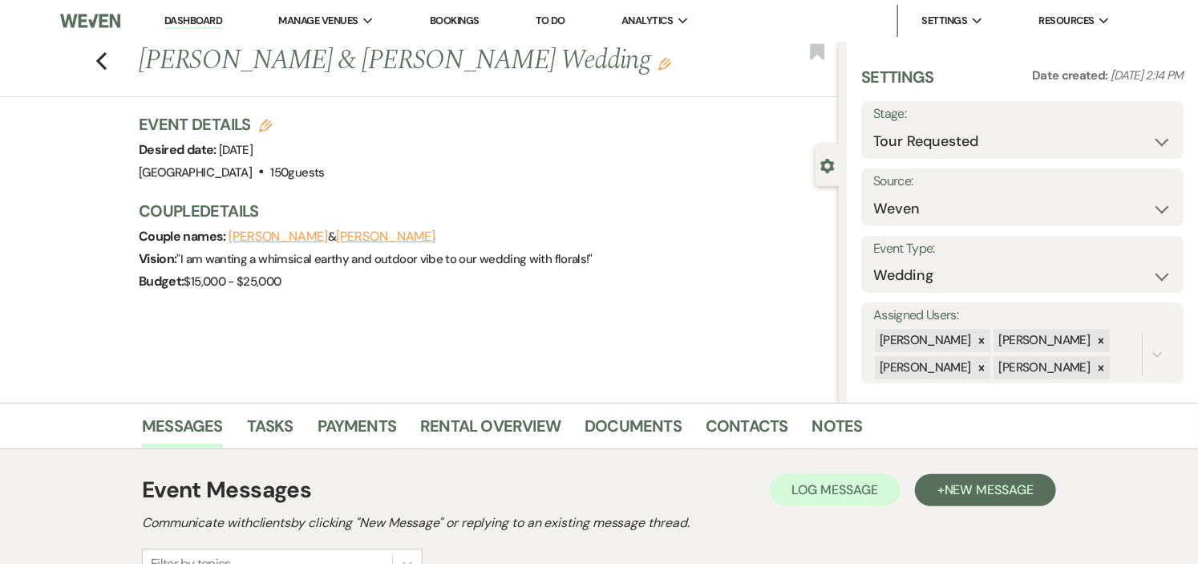
click at [196, 16] on link "Dashboard" at bounding box center [193, 21] width 58 height 15
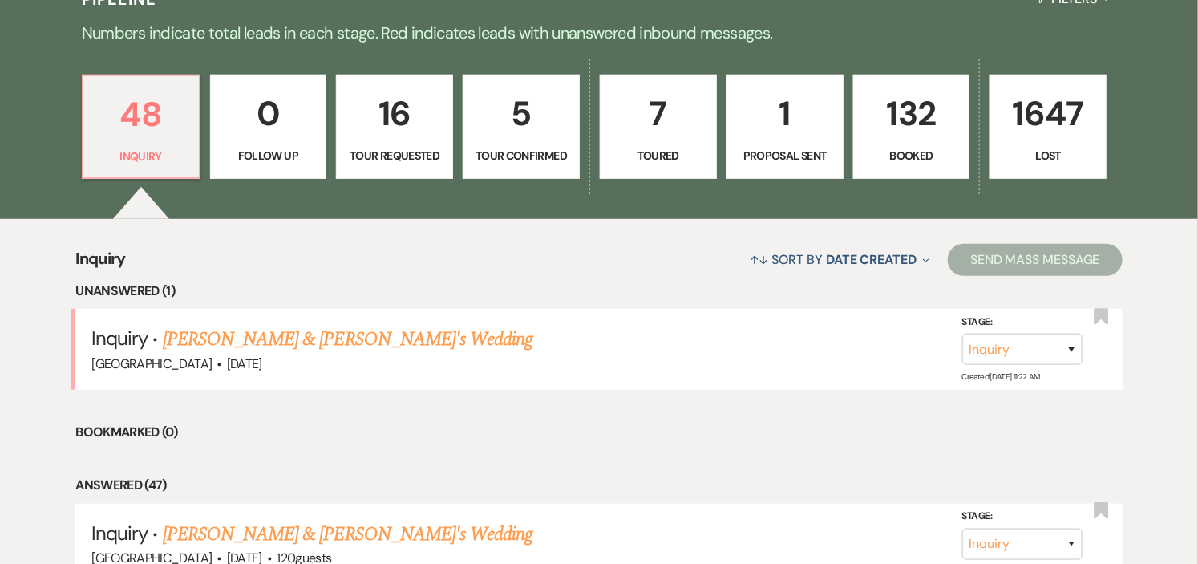
scroll to position [445, 0]
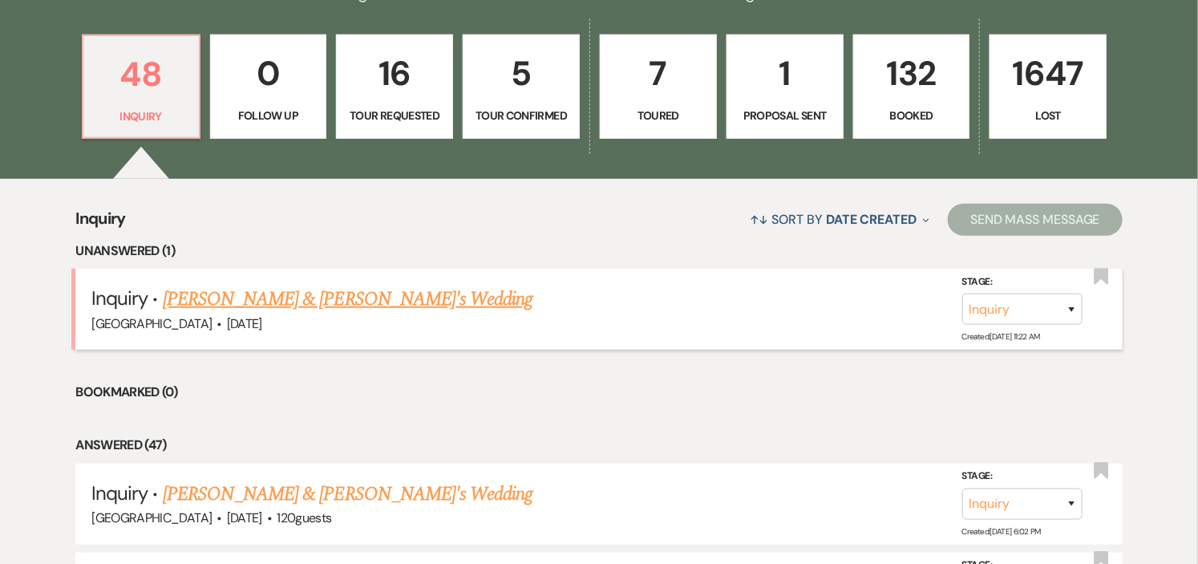
click at [297, 295] on link "[PERSON_NAME] & [PERSON_NAME]'s Wedding" at bounding box center [348, 299] width 370 height 29
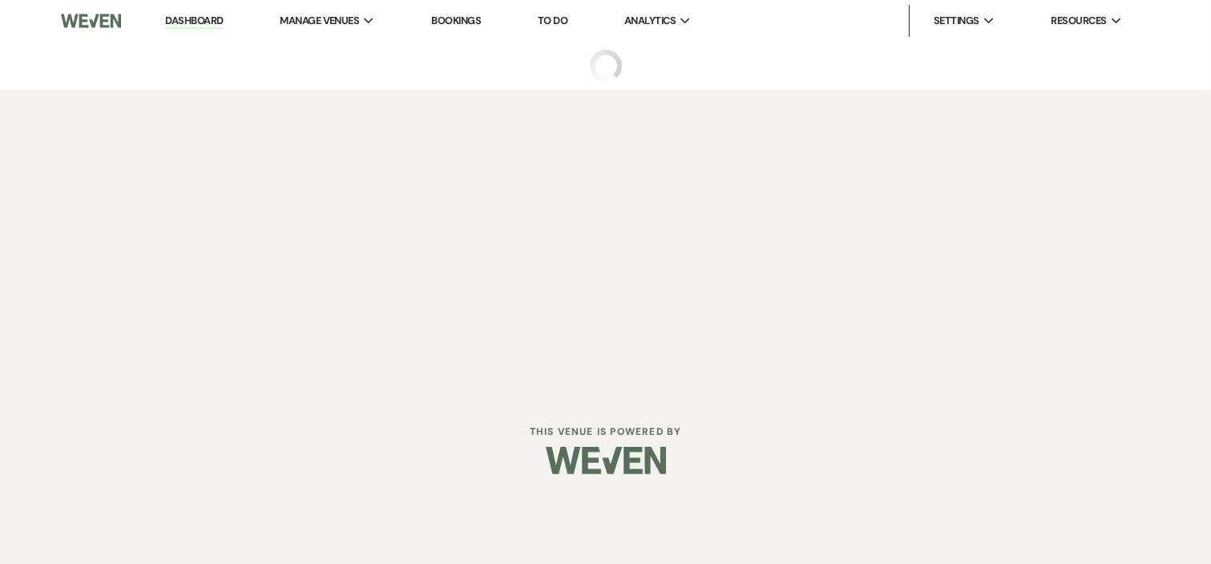
select select "5"
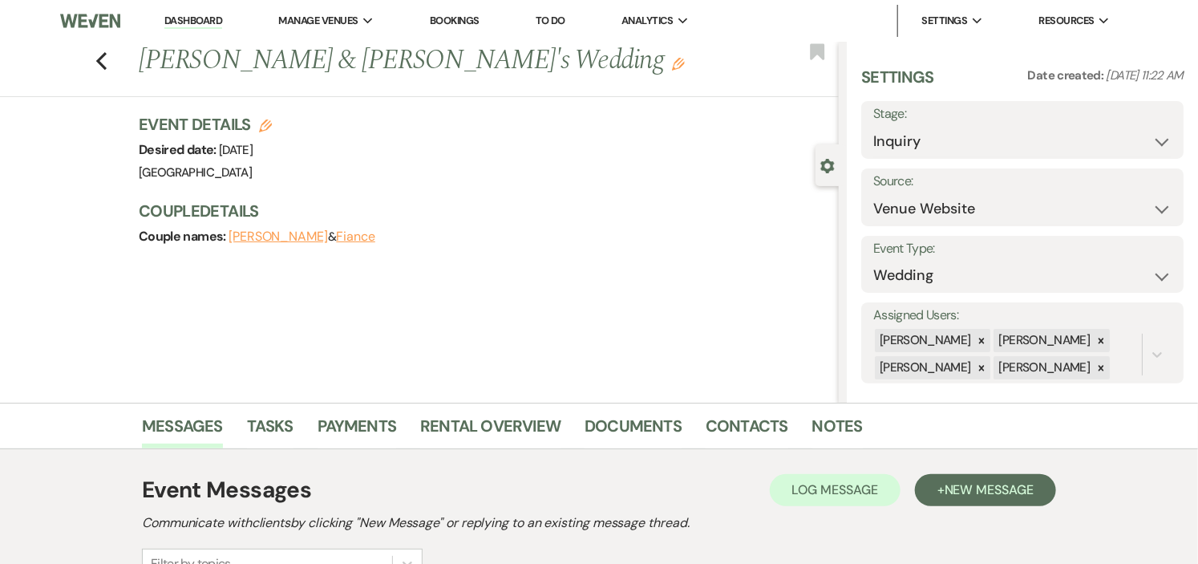
click at [203, 21] on link "Dashboard" at bounding box center [193, 21] width 58 height 15
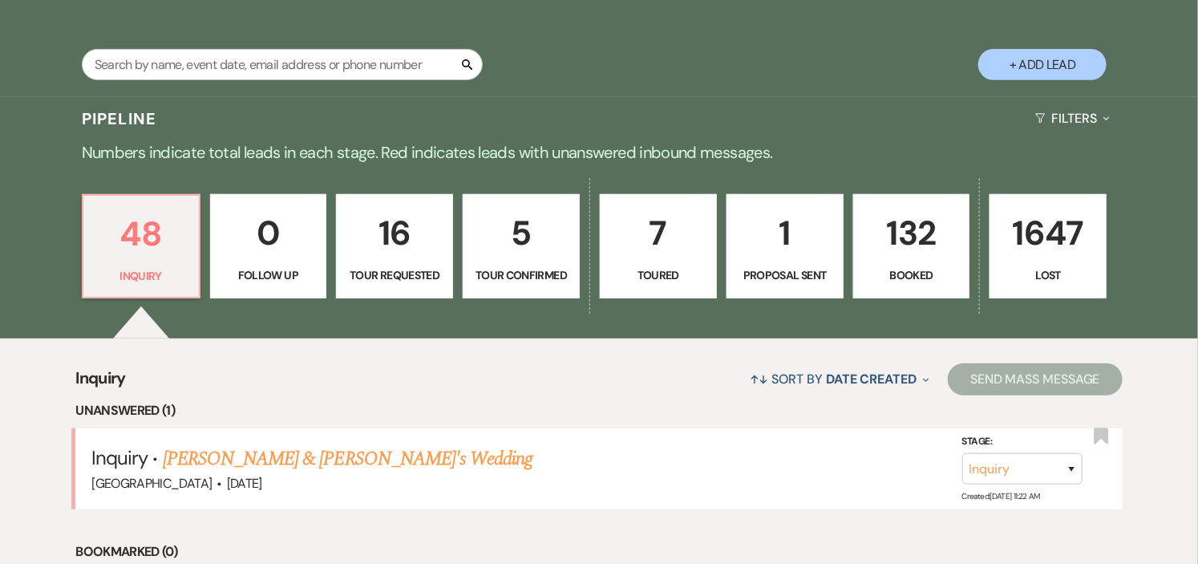
scroll to position [356, 0]
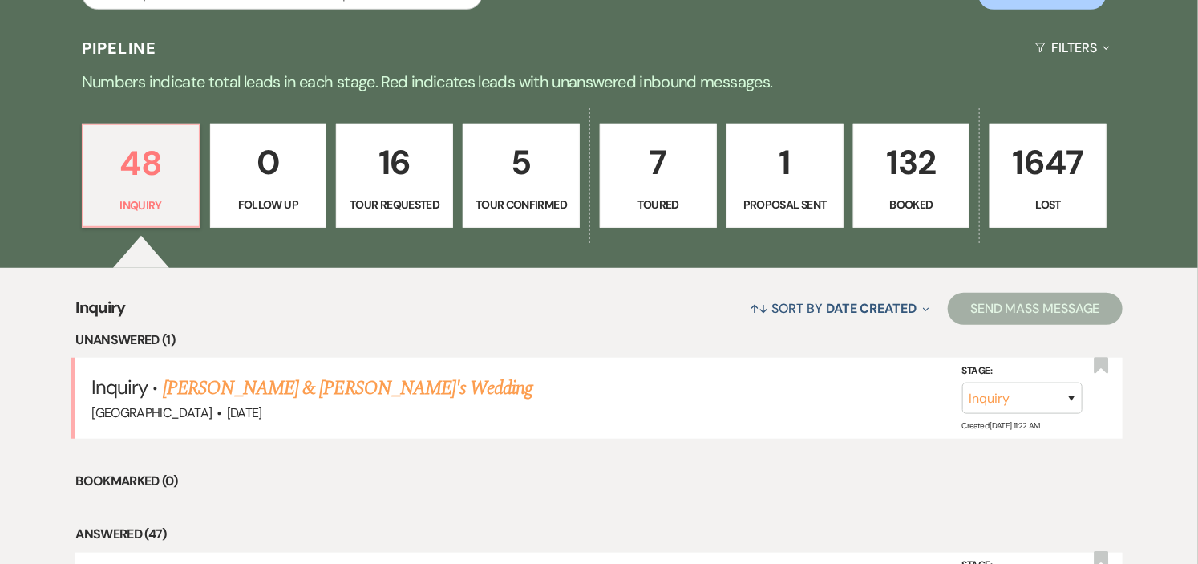
click at [409, 208] on p "Tour Requested" at bounding box center [394, 205] width 96 height 18
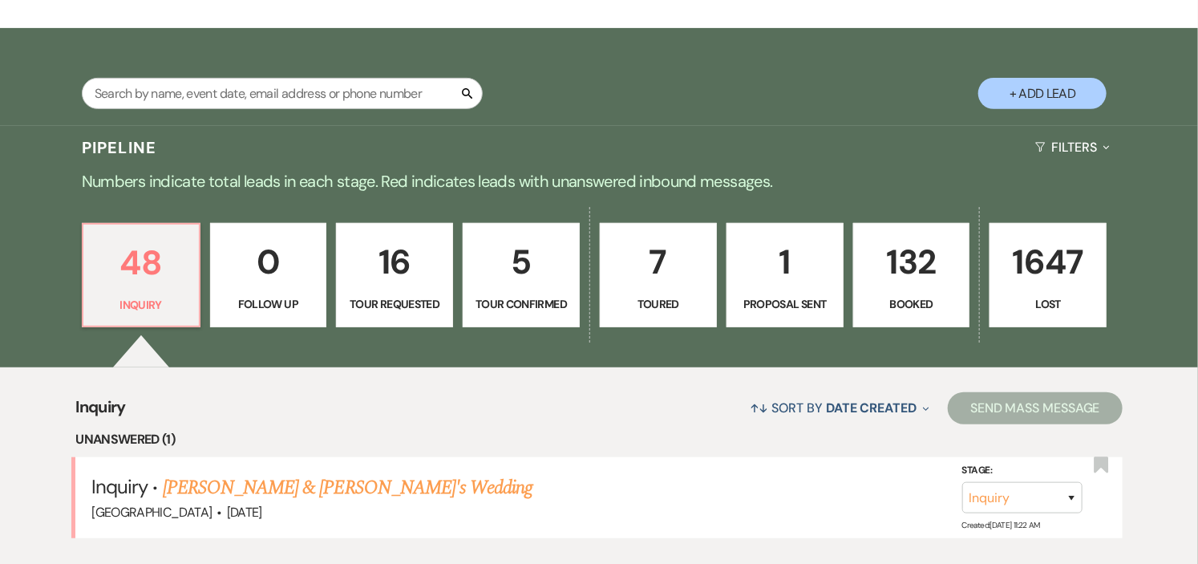
select select "2"
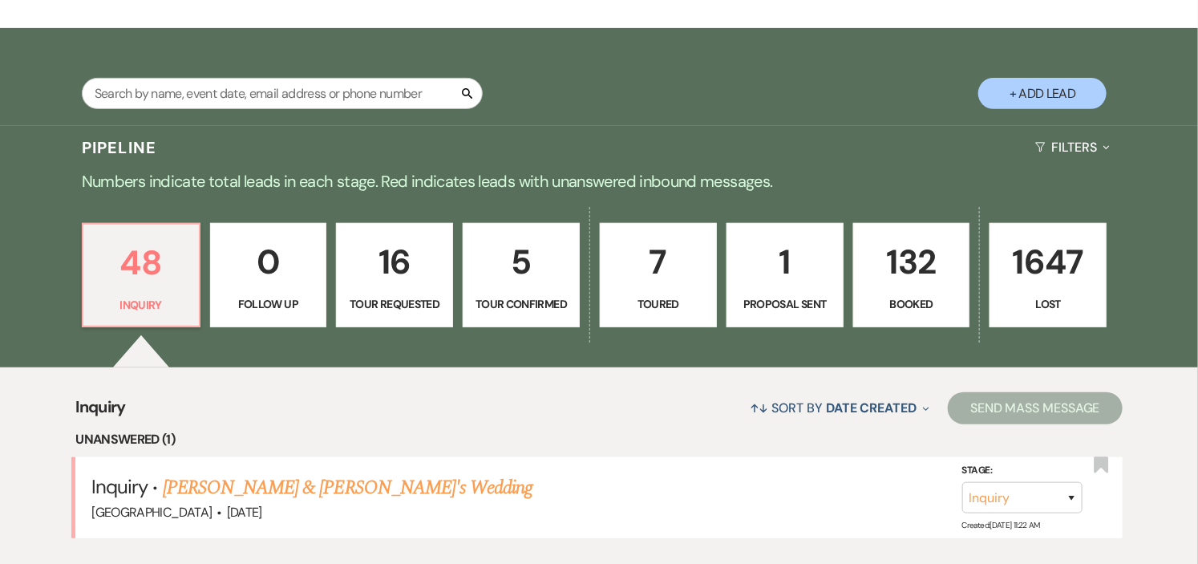
select select "2"
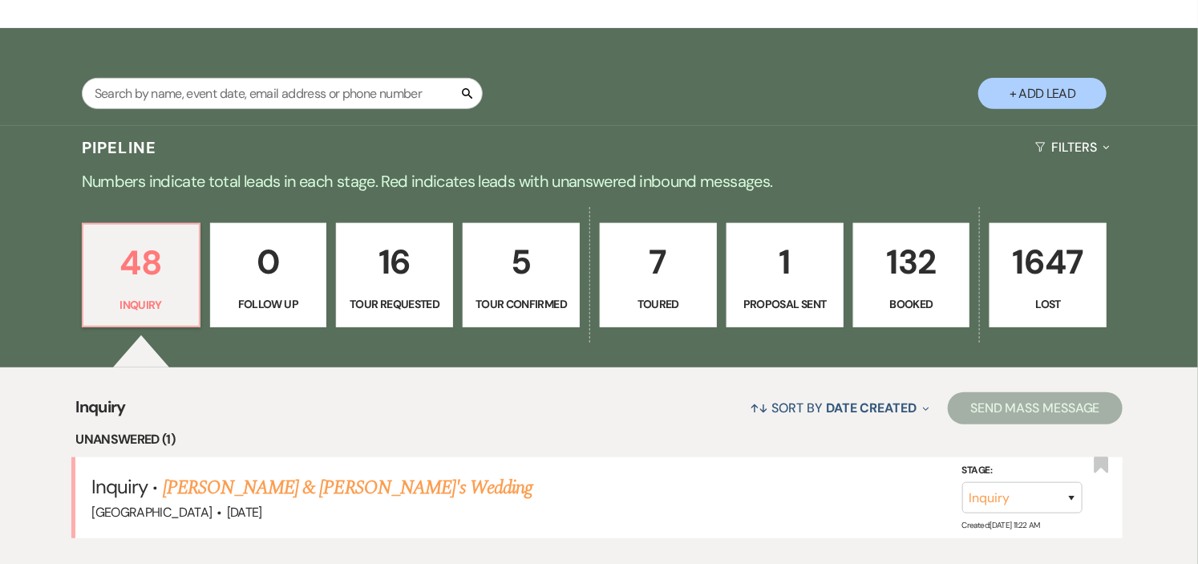
select select "2"
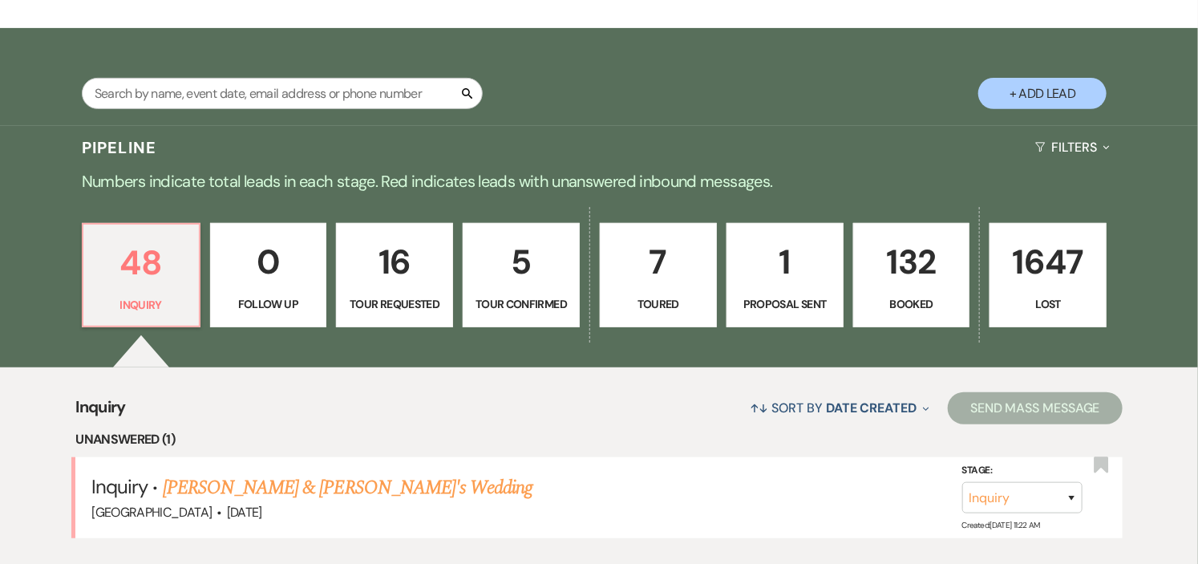
select select "2"
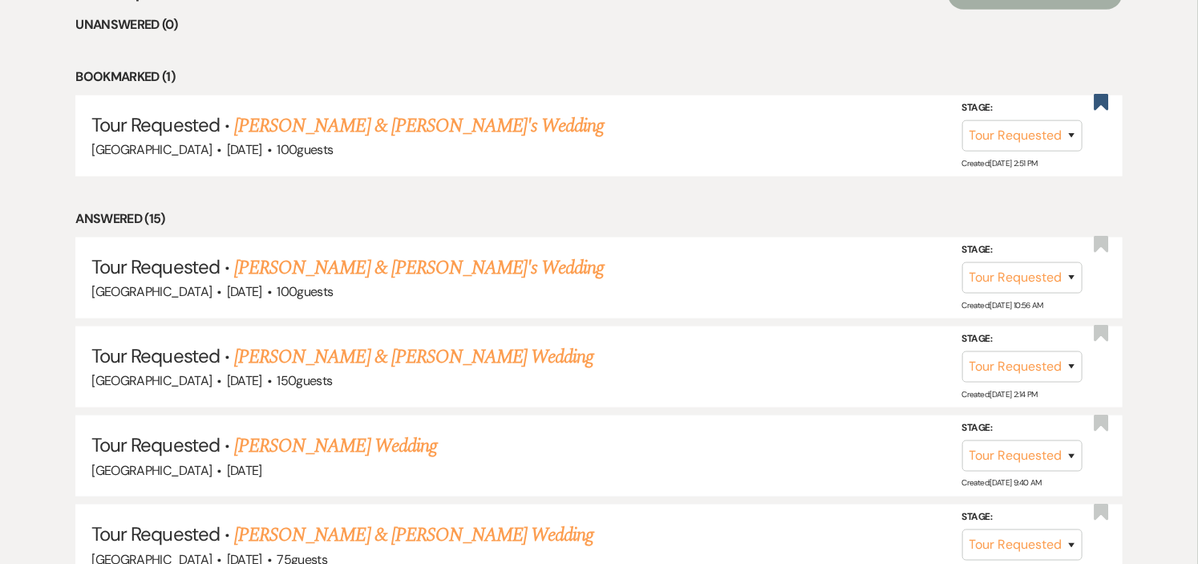
scroll to position [712, 0]
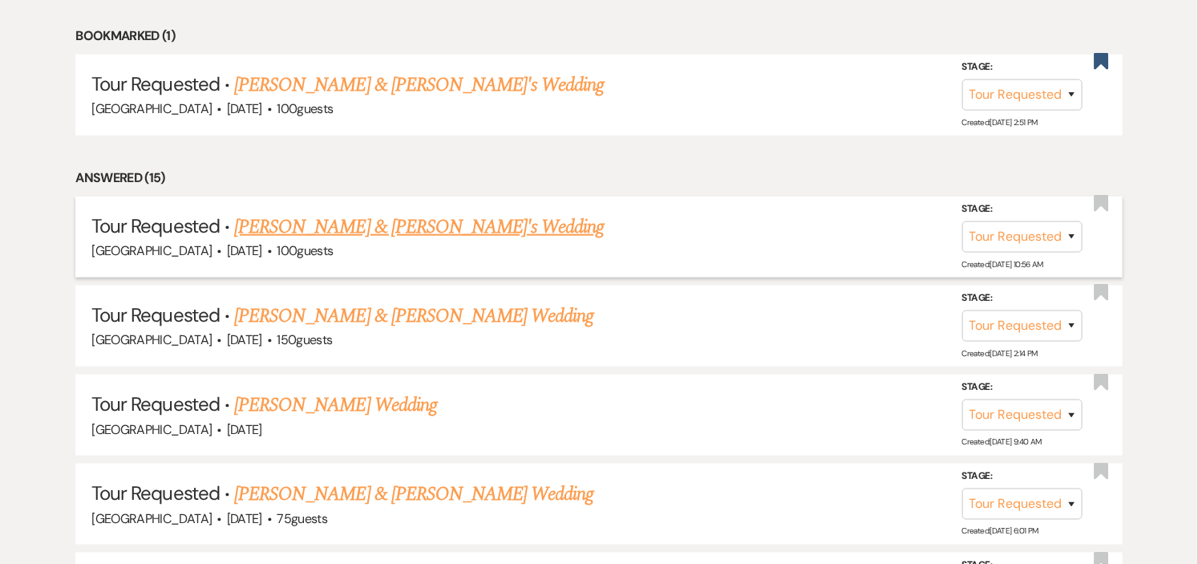
click at [423, 225] on link "[PERSON_NAME] & [PERSON_NAME]'s Wedding" at bounding box center [419, 226] width 370 height 29
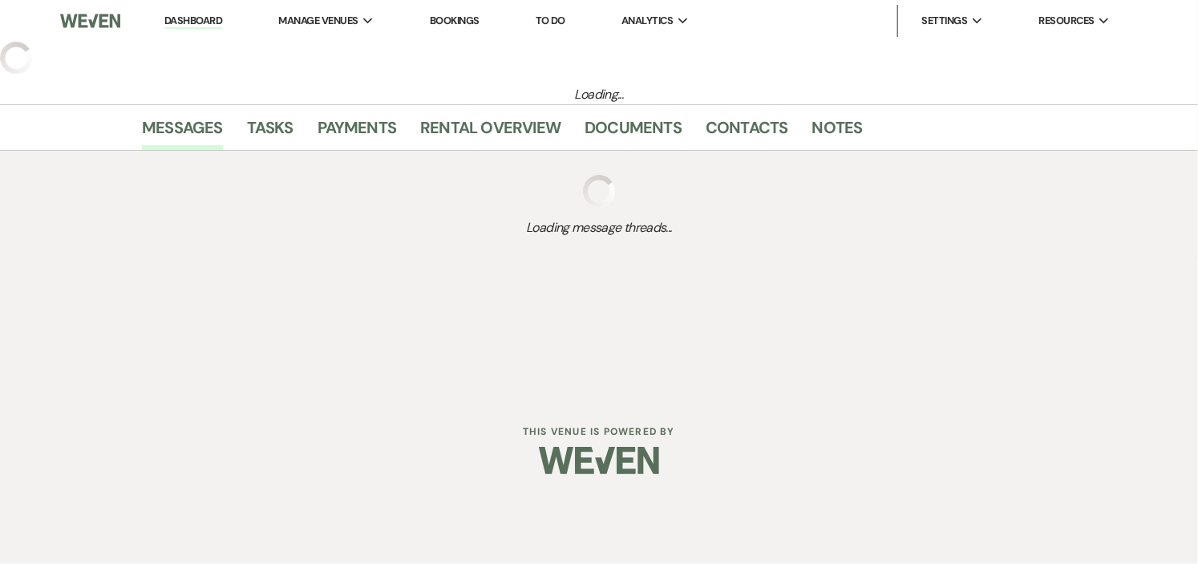
select select "2"
select select "5"
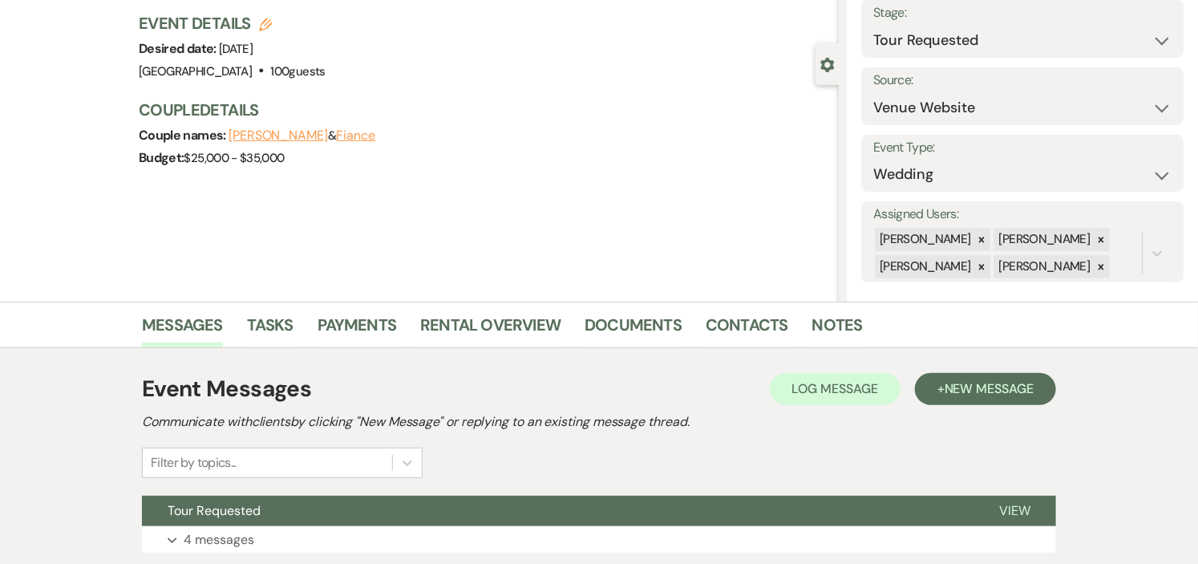
scroll to position [217, 0]
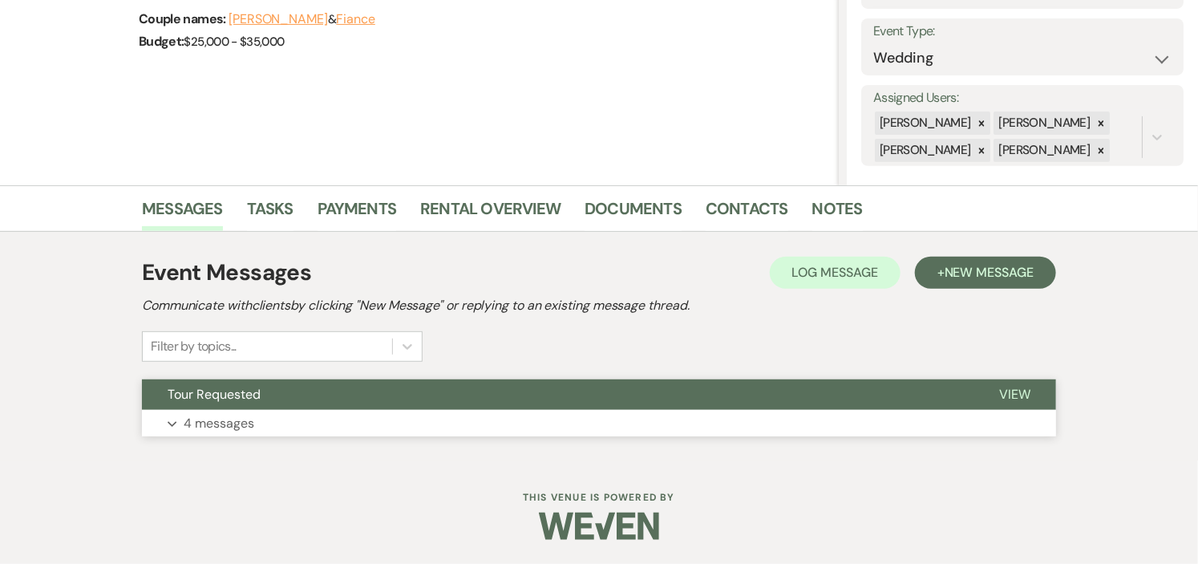
click at [528, 402] on button "Tour Requested" at bounding box center [557, 394] width 831 height 30
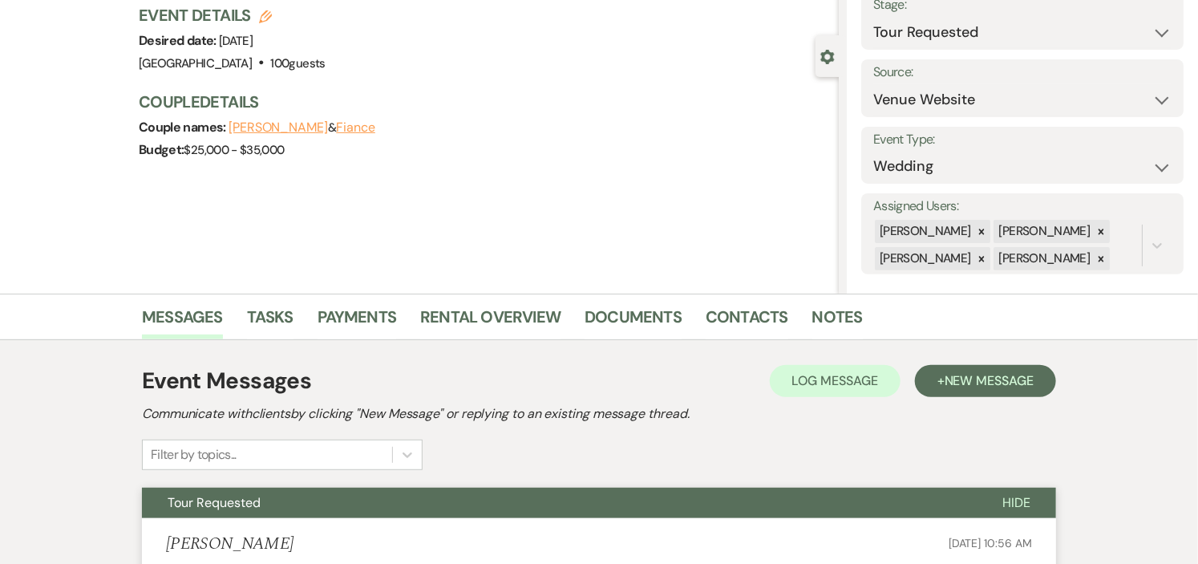
scroll to position [0, 0]
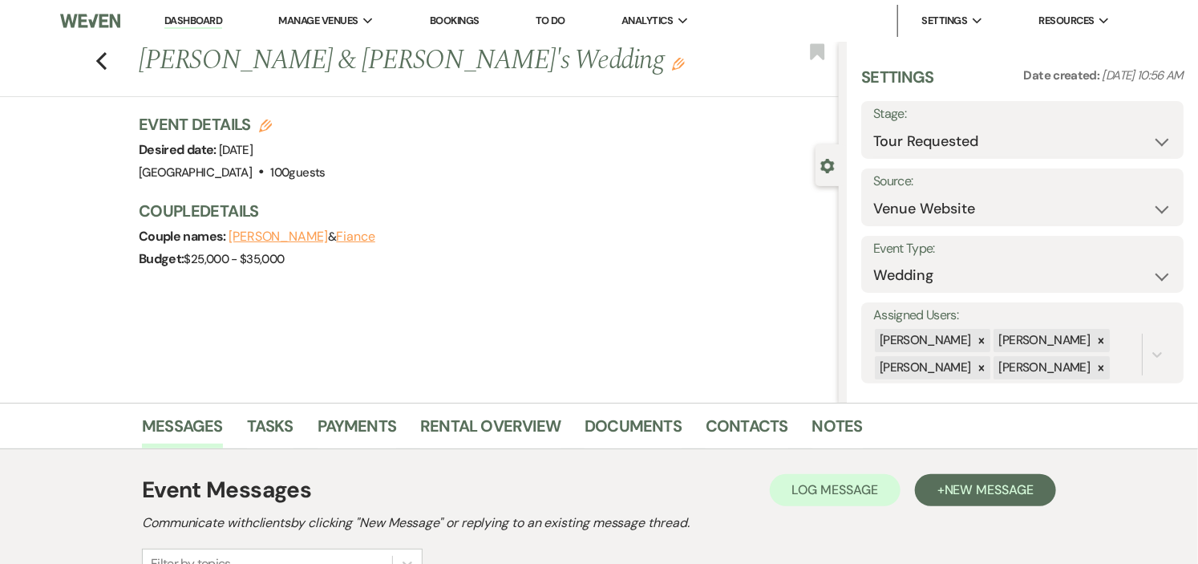
click at [199, 17] on link "Dashboard" at bounding box center [193, 21] width 58 height 15
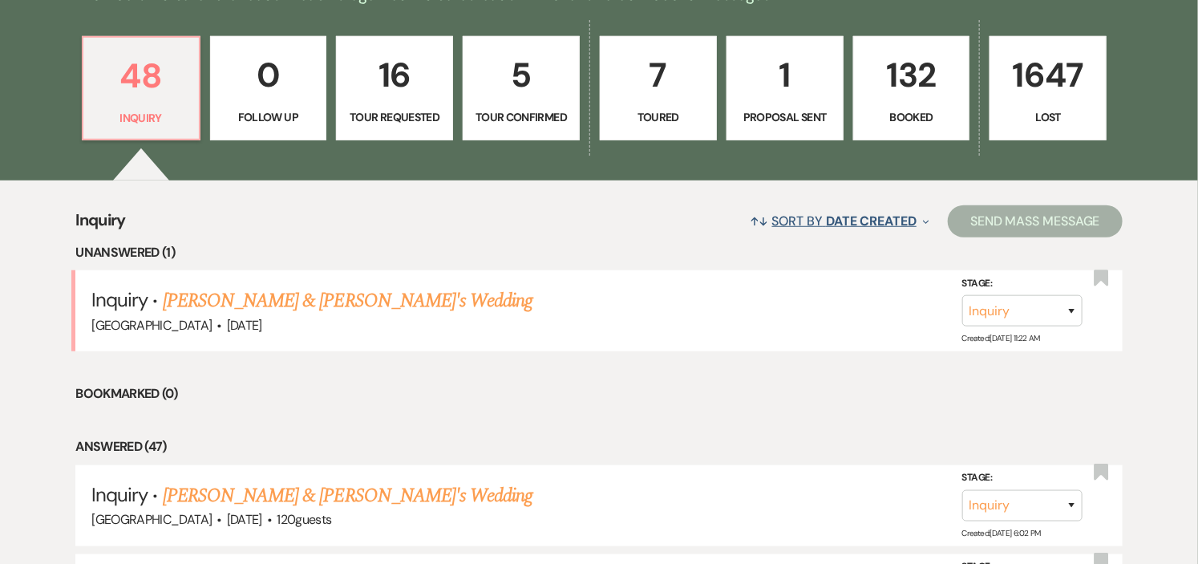
scroll to position [445, 0]
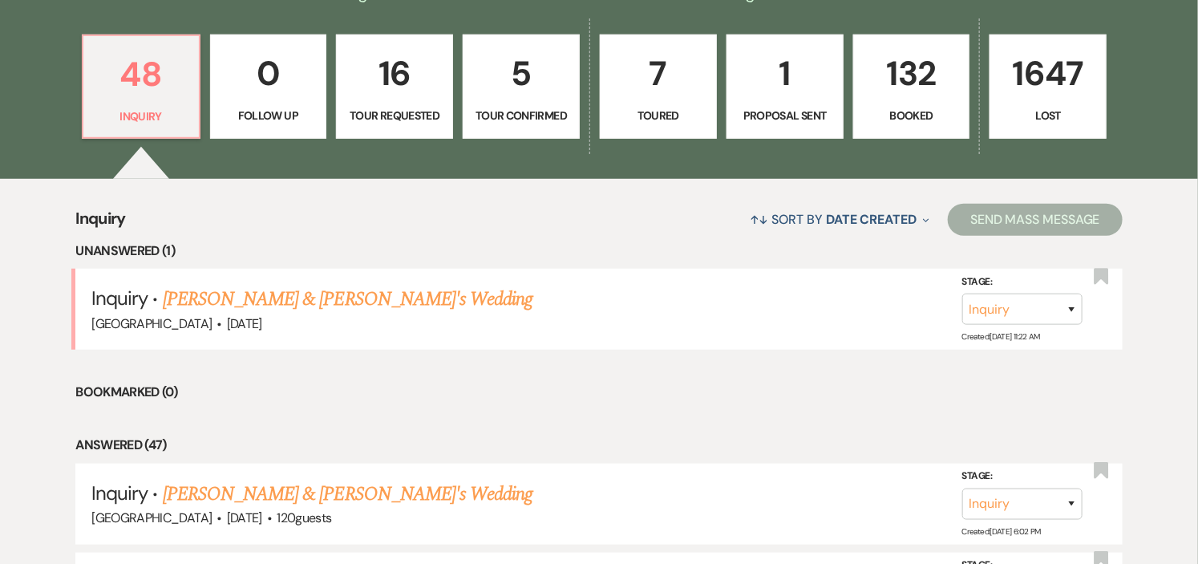
click at [414, 115] on p "Tour Requested" at bounding box center [394, 116] width 96 height 18
select select "2"
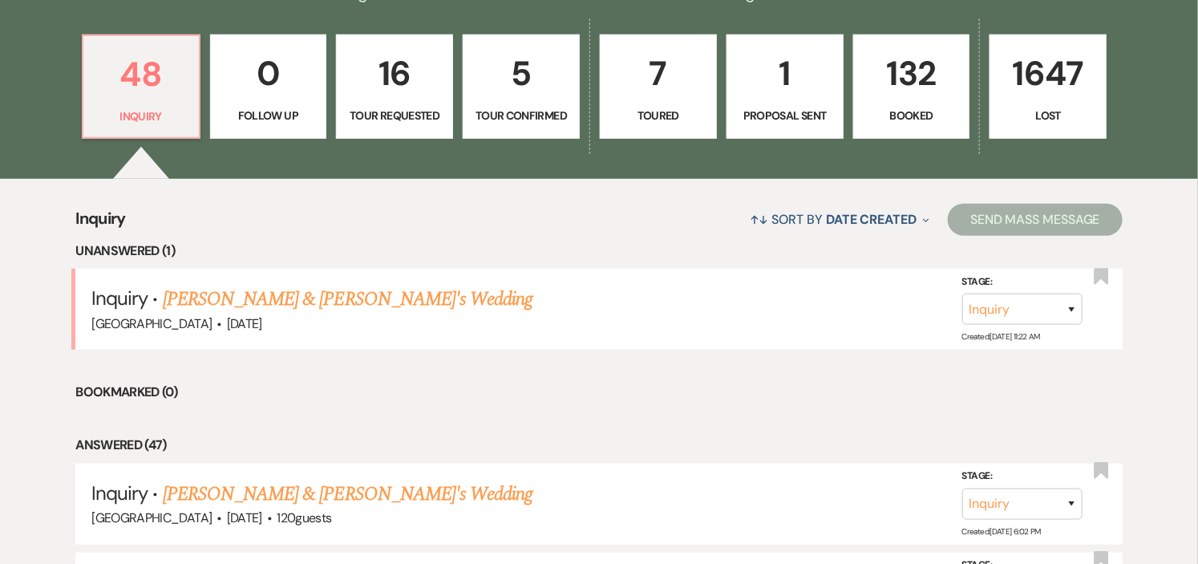
select select "2"
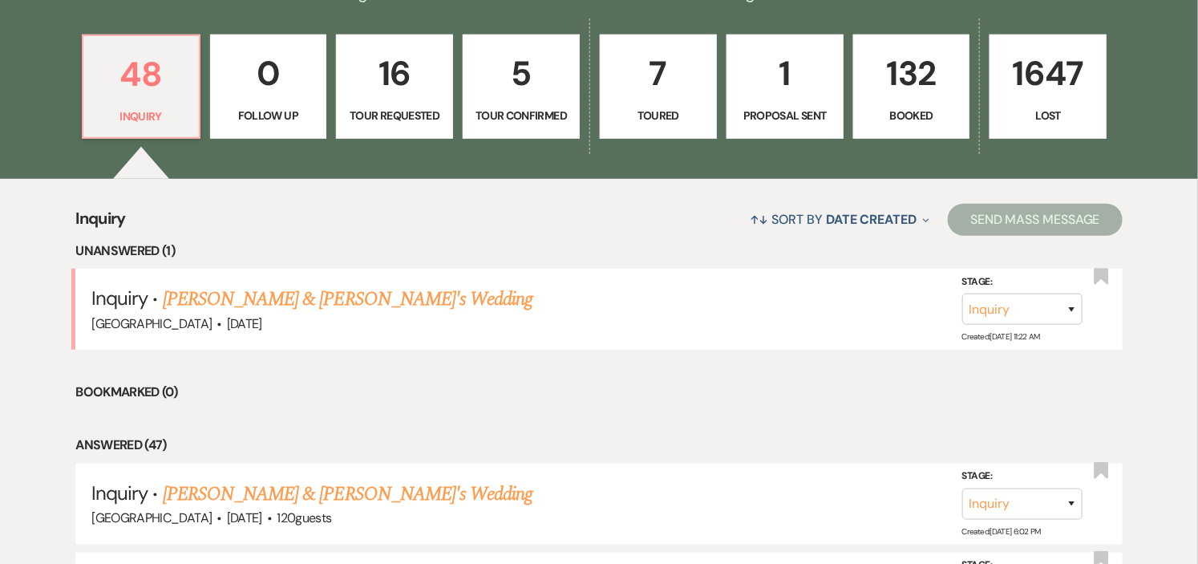
select select "2"
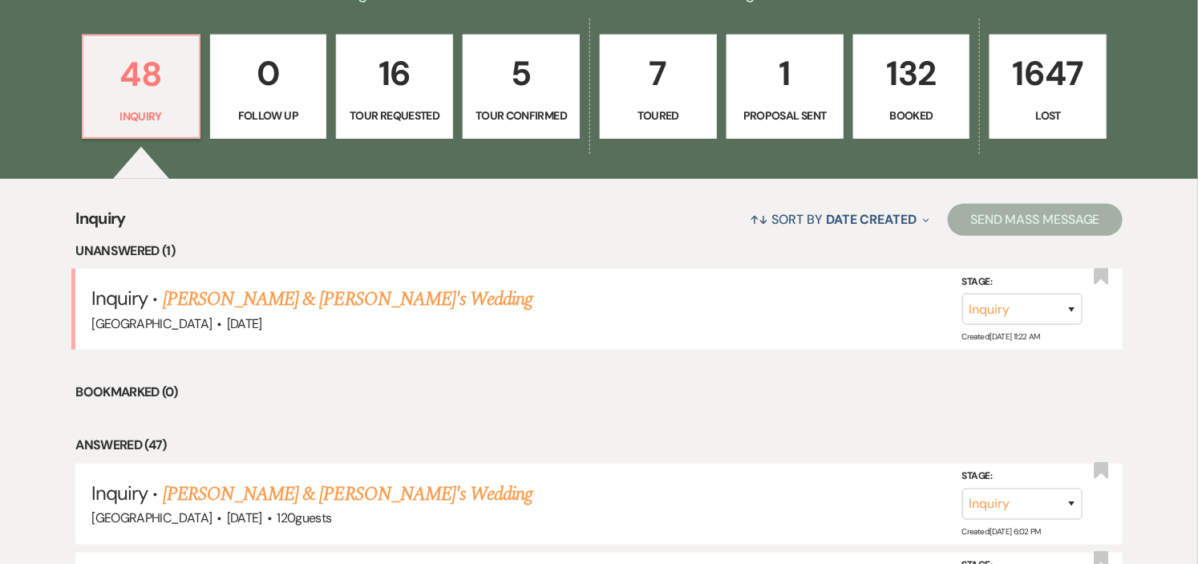
select select "2"
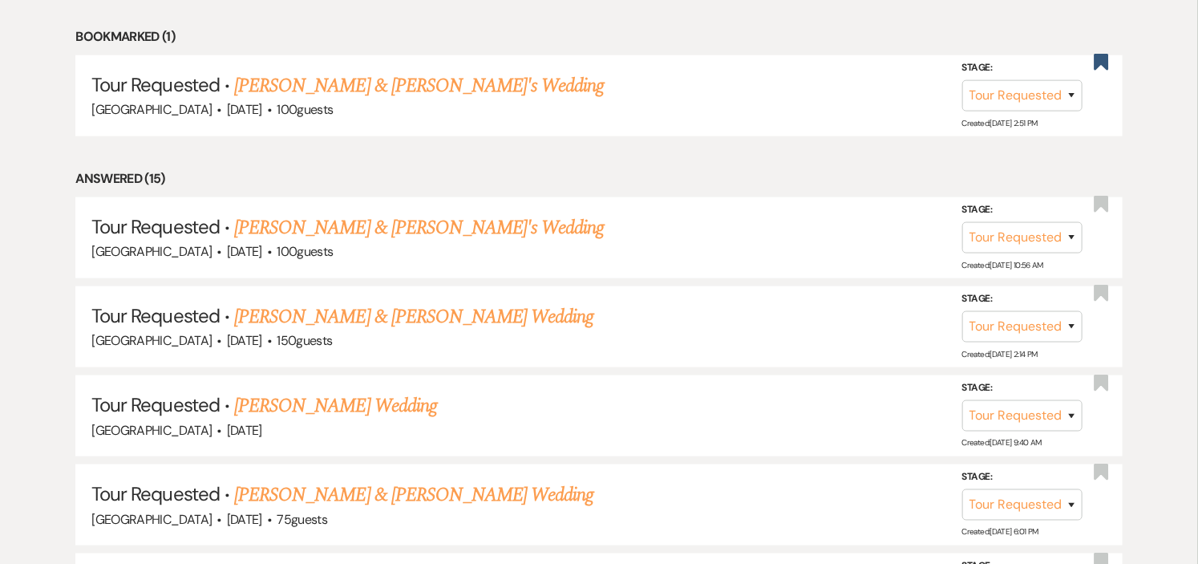
scroll to position [712, 0]
click at [422, 317] on link "[PERSON_NAME] & [PERSON_NAME] Wedding" at bounding box center [413, 315] width 359 height 29
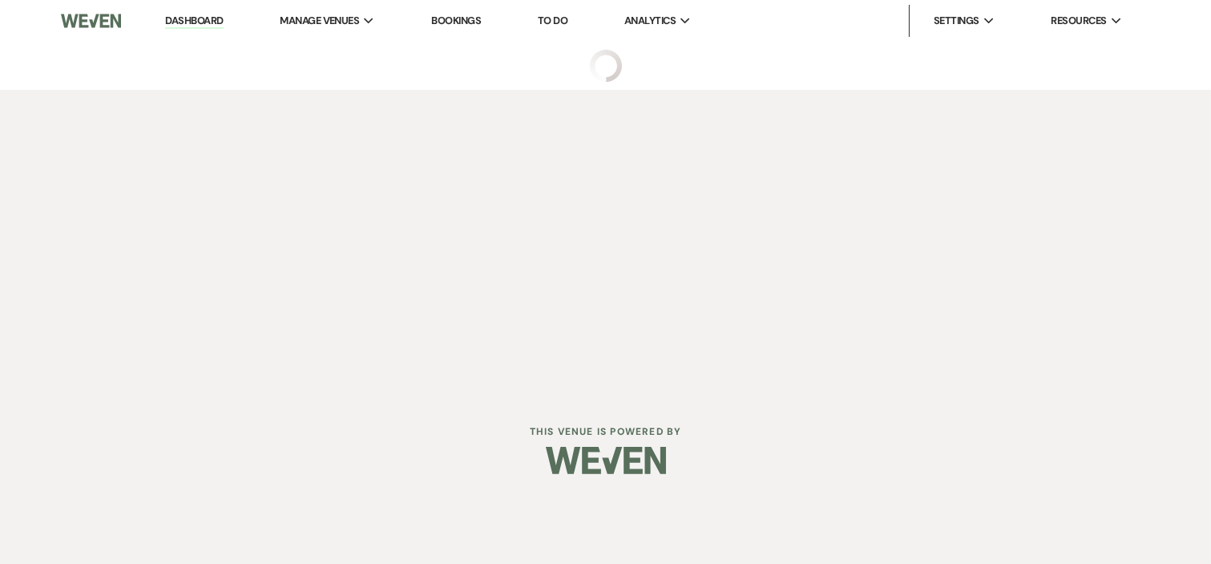
select select "2"
select select "1"
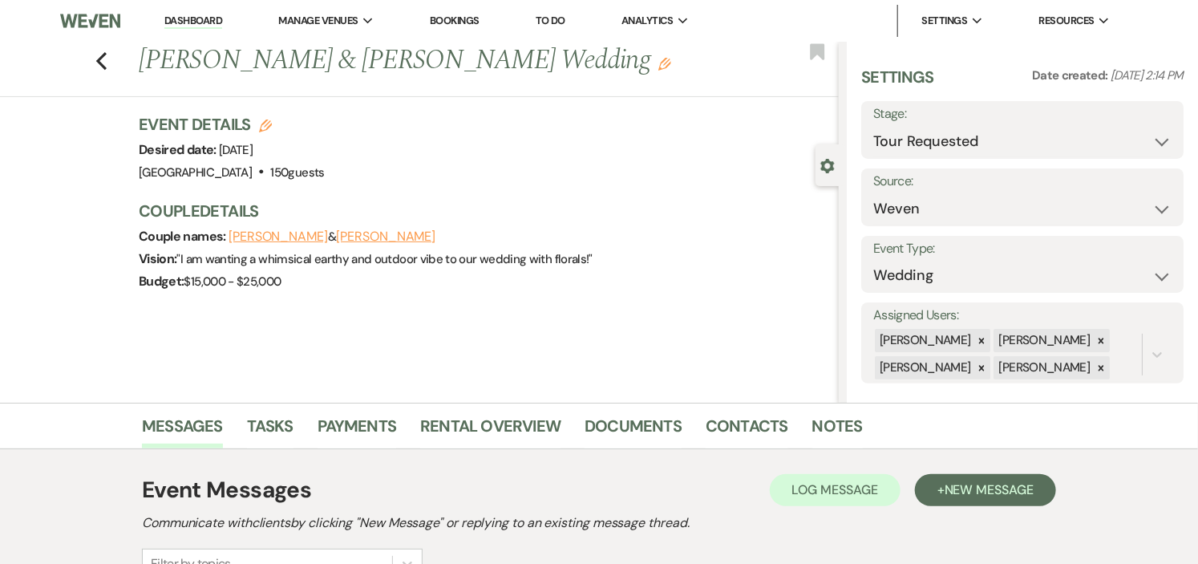
scroll to position [291, 0]
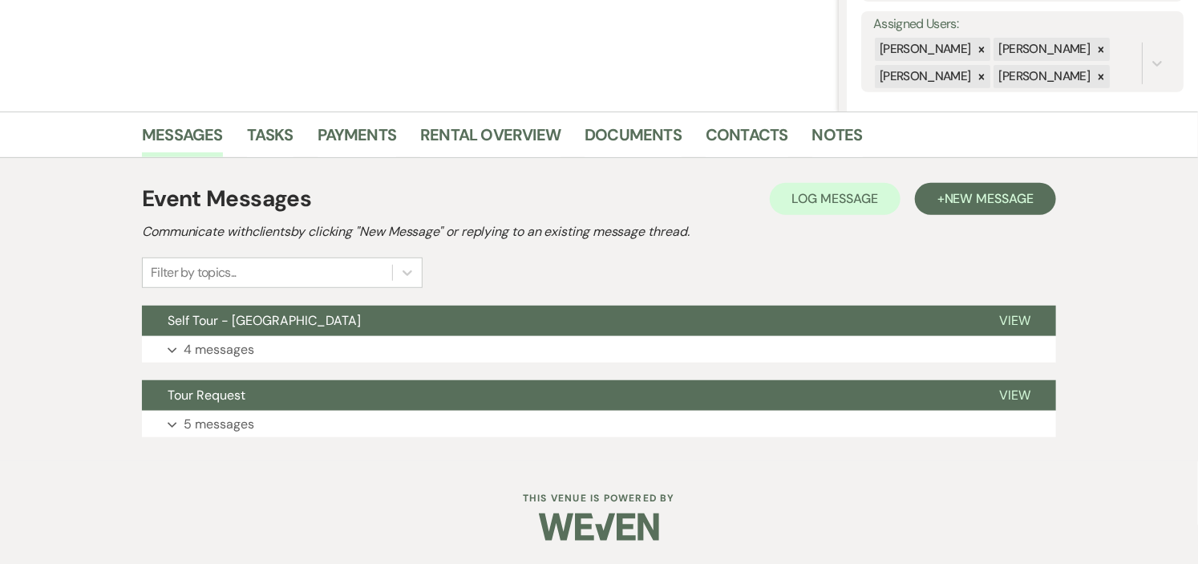
click at [422, 317] on button "Self Tour - [GEOGRAPHIC_DATA]" at bounding box center [557, 320] width 831 height 30
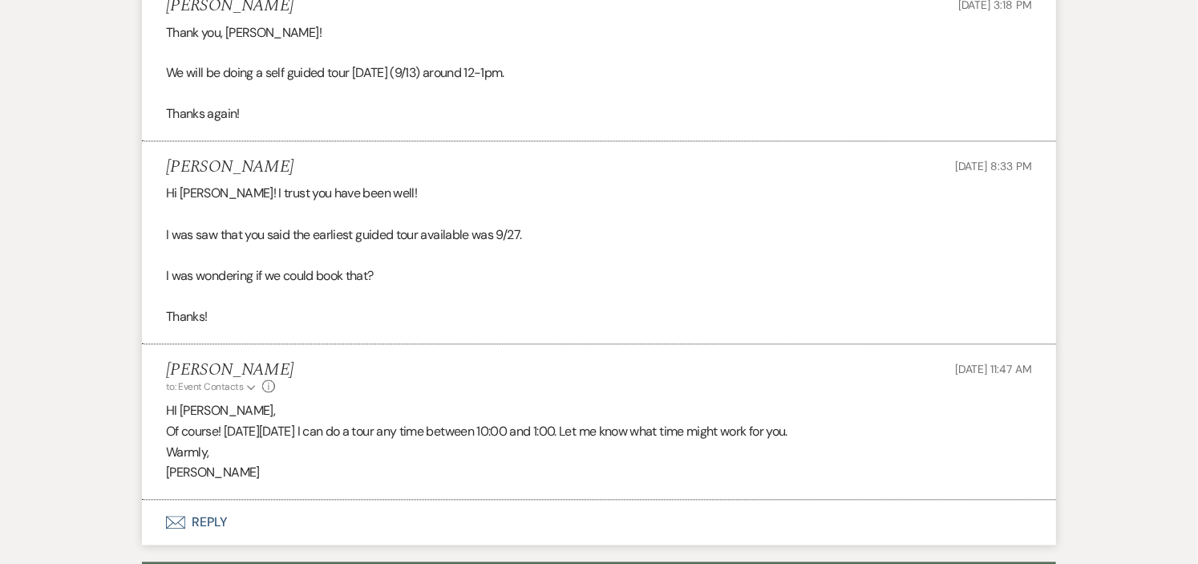
scroll to position [1449, 0]
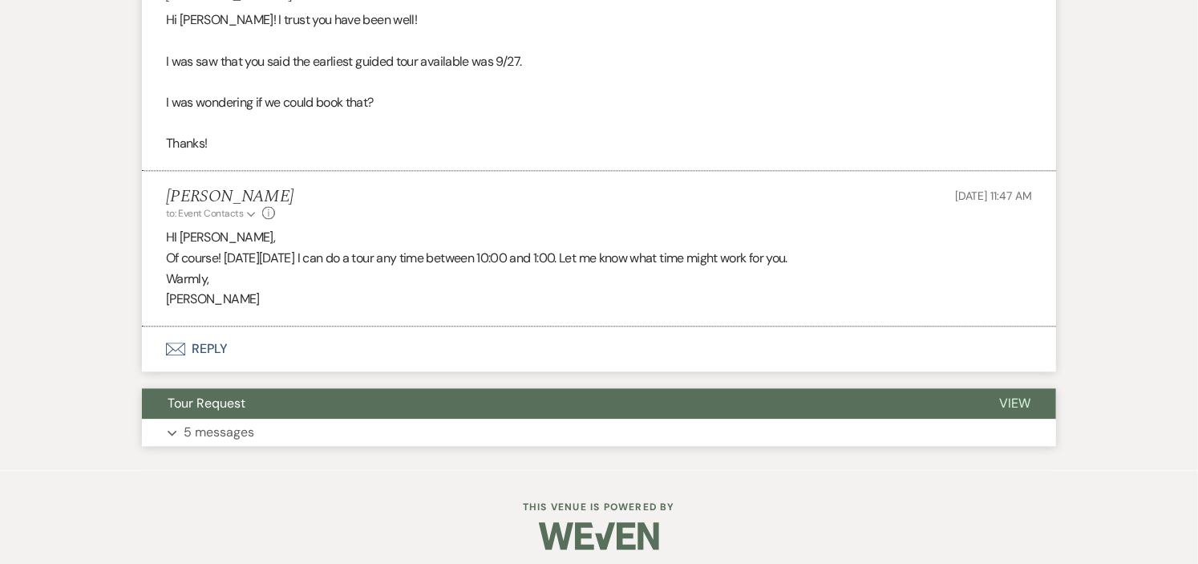
click at [413, 411] on button "Tour Request" at bounding box center [557, 403] width 831 height 30
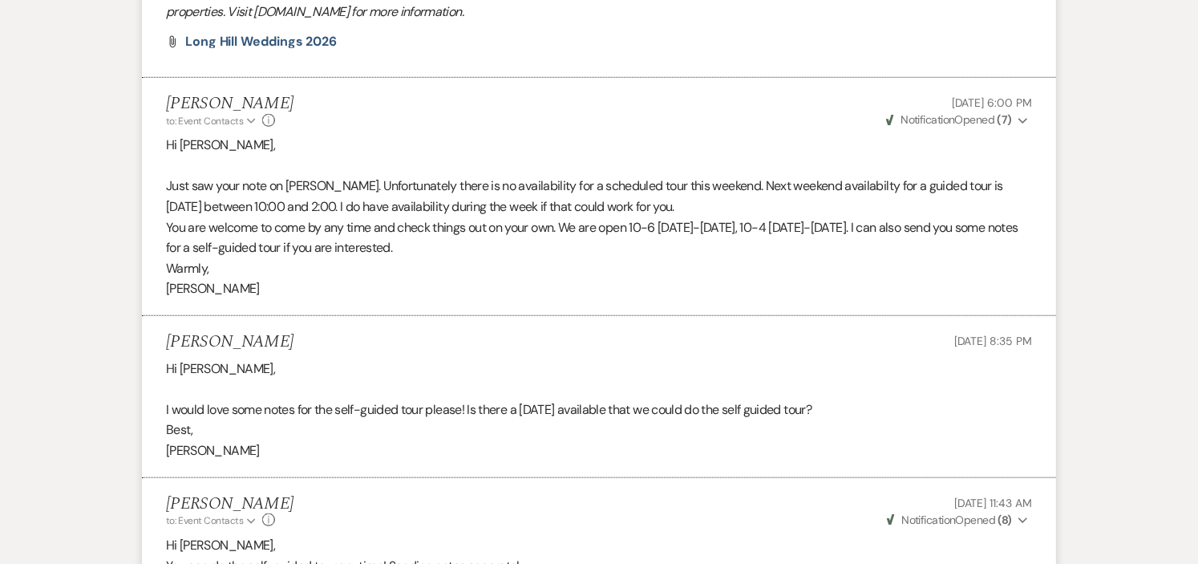
scroll to position [3141, 0]
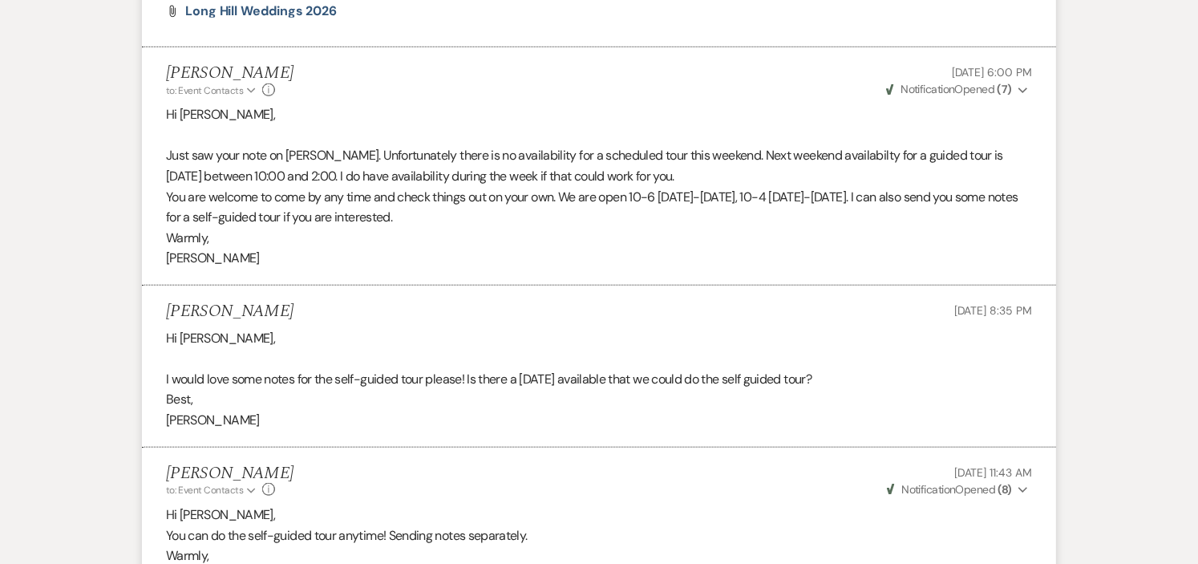
drag, startPoint x: 696, startPoint y: 154, endPoint x: 1030, endPoint y: 214, distance: 339.7
click at [1030, 214] on div "Hi [PERSON_NAME], Just saw your note on [PERSON_NAME]. Unfortunately there is n…" at bounding box center [599, 186] width 866 height 164
copy div ". Next weekend availabilty for a guided tour is [DATE] between 10:00 and 2:00. …"
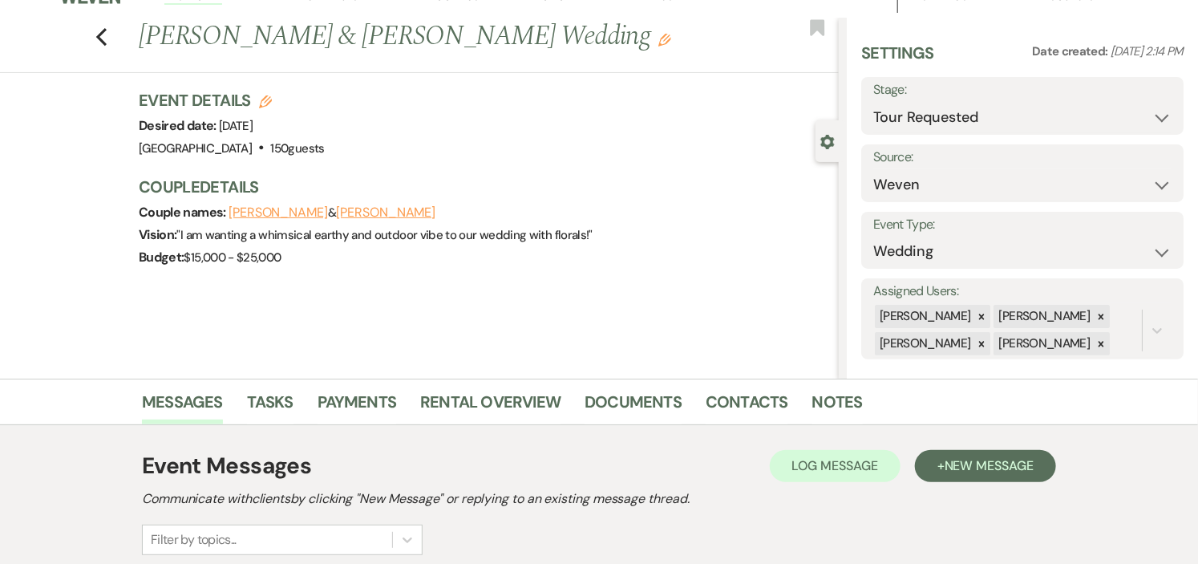
scroll to position [0, 0]
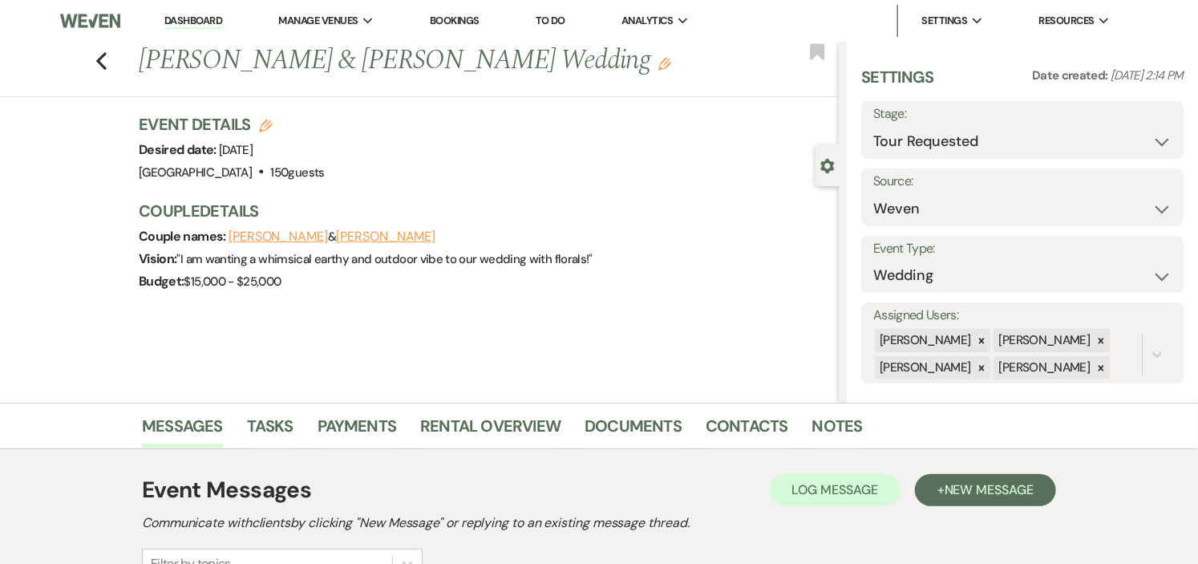
click at [186, 18] on link "Dashboard" at bounding box center [193, 21] width 58 height 15
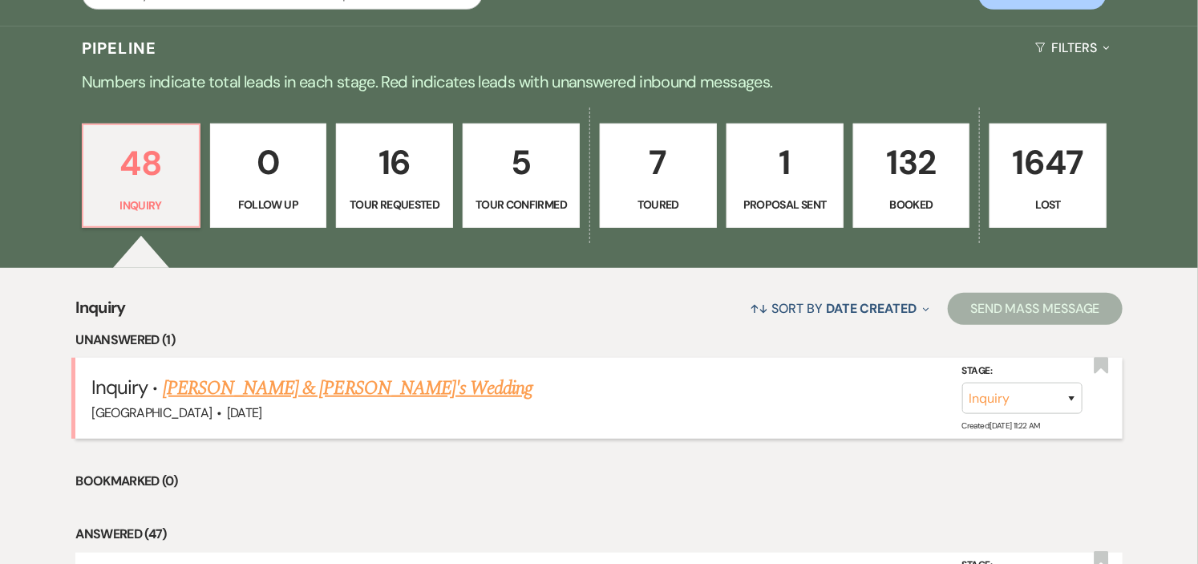
click at [239, 379] on link "[PERSON_NAME] & [PERSON_NAME]'s Wedding" at bounding box center [348, 388] width 370 height 29
select select "5"
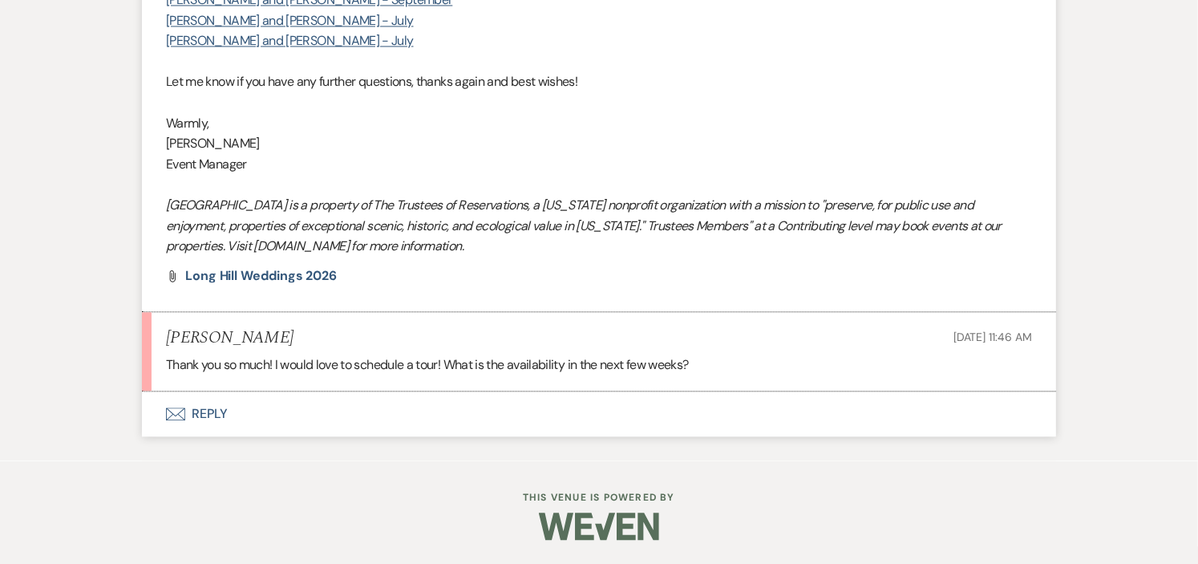
click at [207, 414] on button "Envelope Reply" at bounding box center [599, 413] width 914 height 45
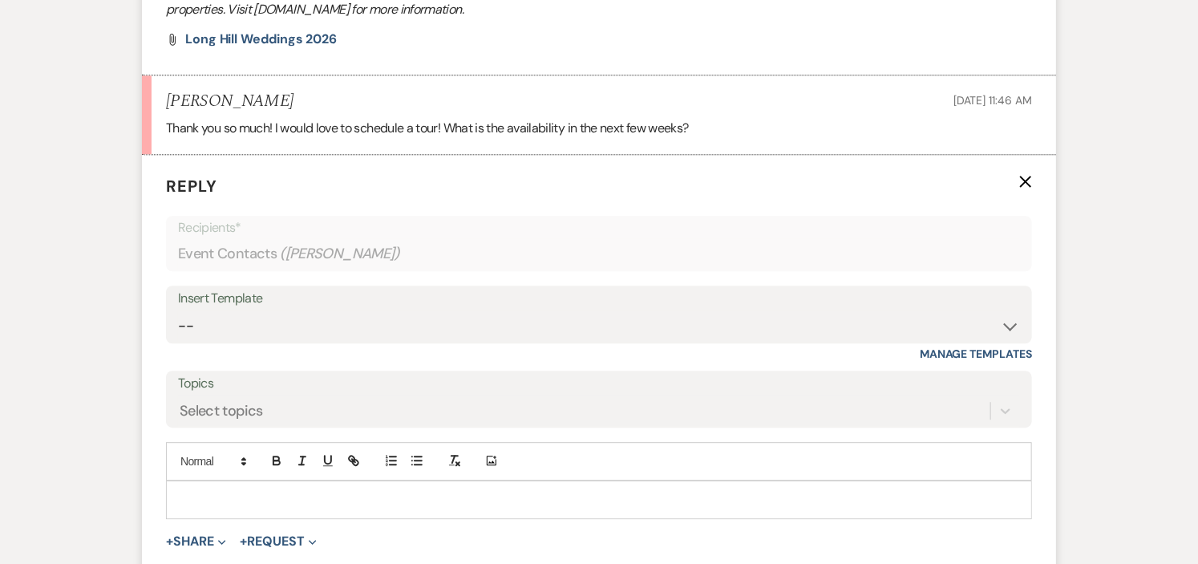
scroll to position [1768, 0]
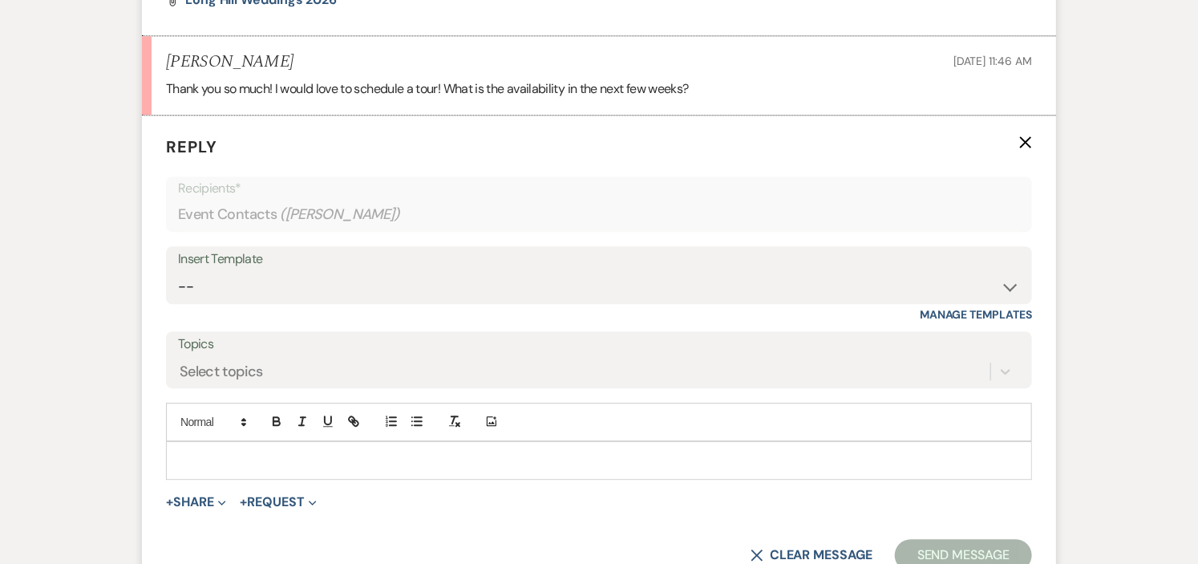
click at [292, 460] on p at bounding box center [599, 460] width 840 height 18
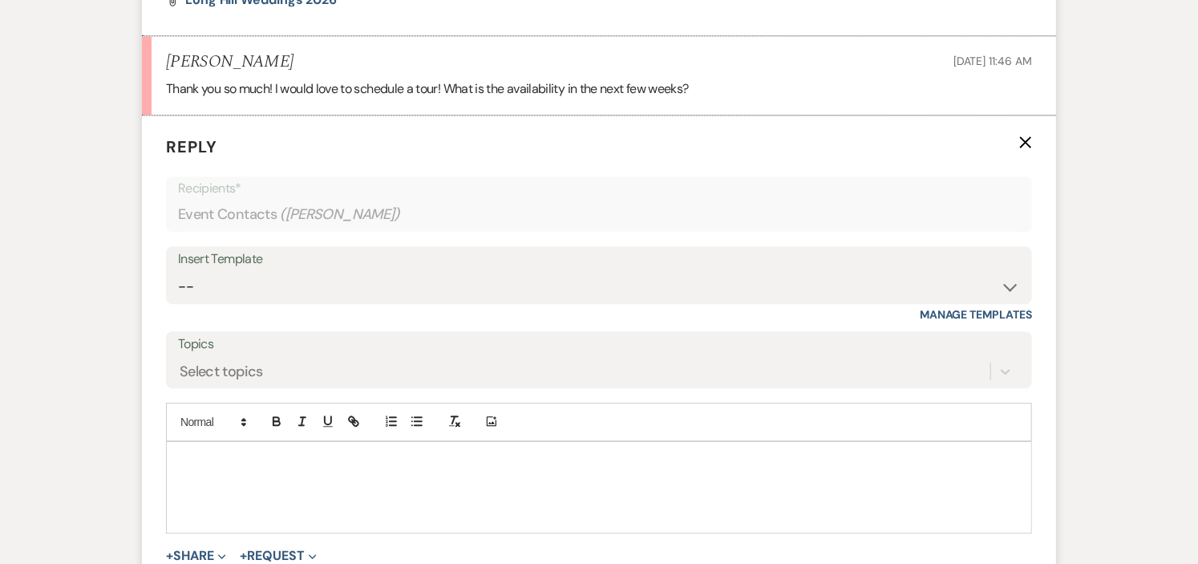
click at [281, 497] on p at bounding box center [599, 496] width 840 height 18
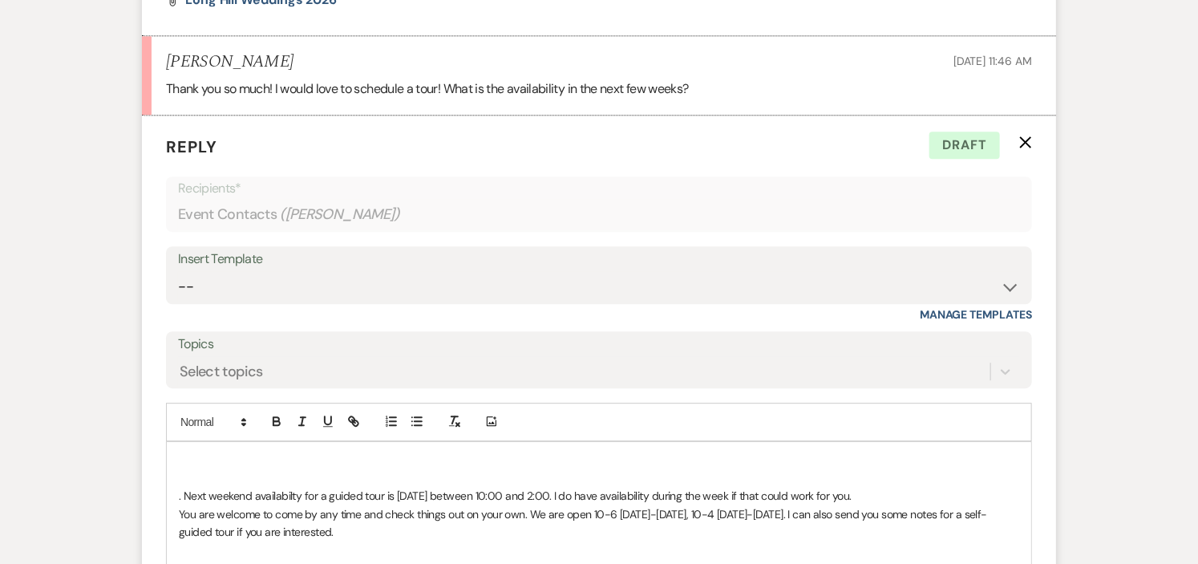
click at [325, 463] on p at bounding box center [599, 460] width 840 height 18
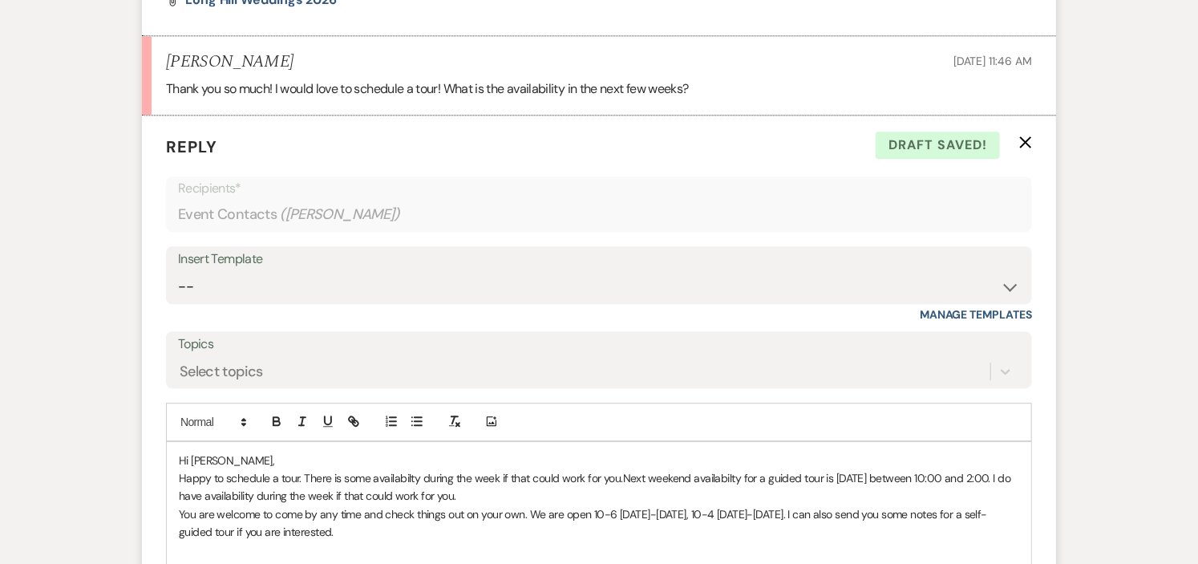
click at [232, 495] on span "Next weekend availabilty for a guided tour is [DATE] between 10:00 and 2:00. I …" at bounding box center [596, 487] width 835 height 32
drag, startPoint x: 555, startPoint y: 494, endPoint x: 250, endPoint y: 501, distance: 304.7
click at [250, 501] on p "Happy to schedule a tour. There is some availabilty during the week if that cou…" at bounding box center [599, 487] width 840 height 36
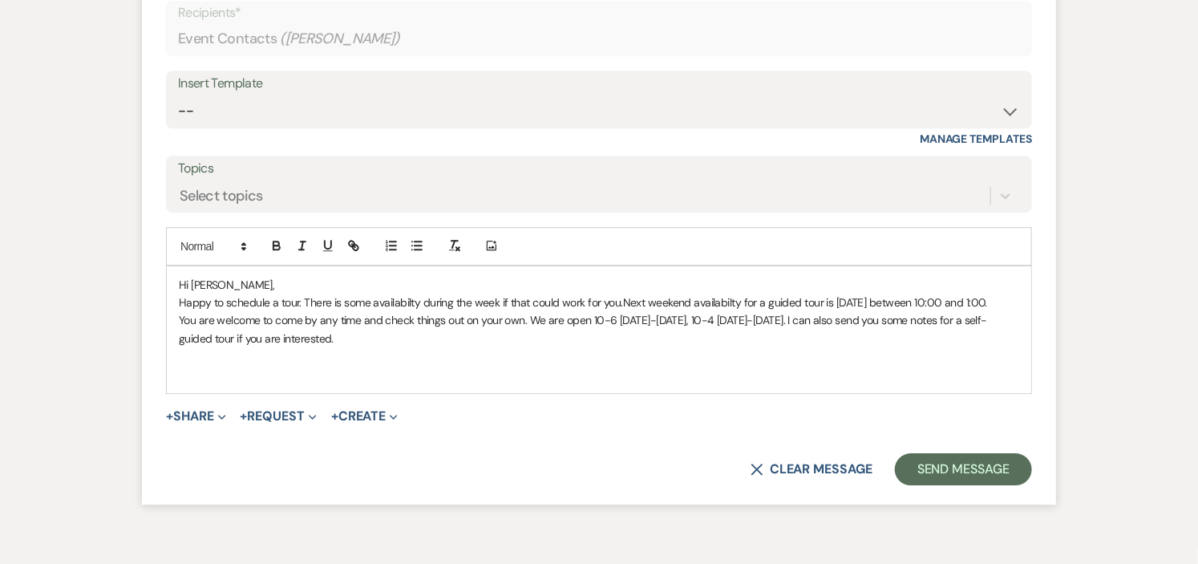
scroll to position [1946, 0]
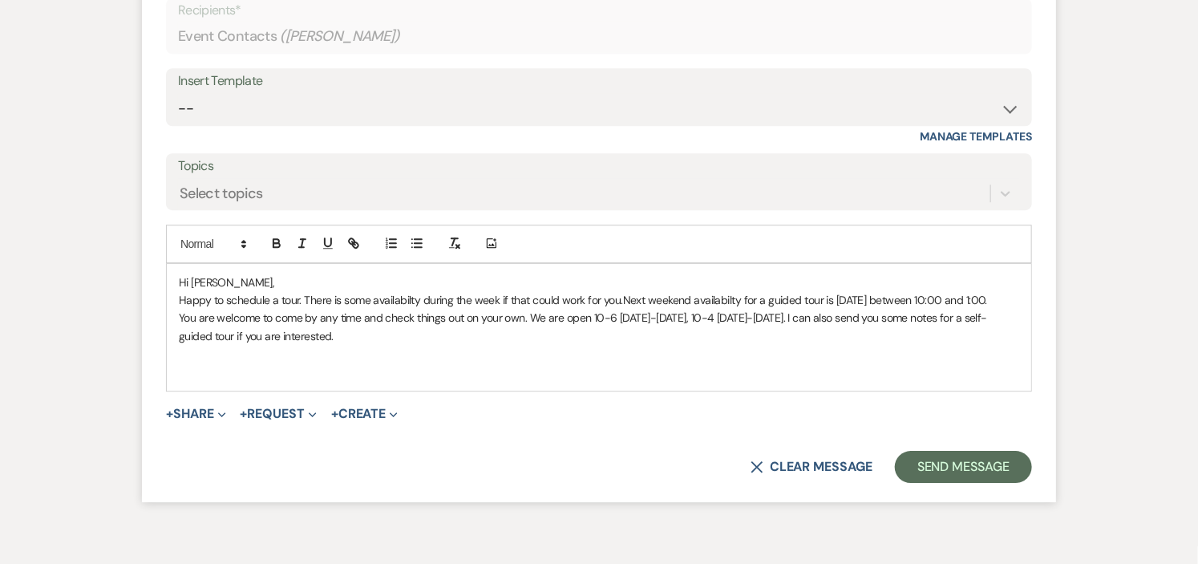
click at [403, 362] on p at bounding box center [599, 354] width 840 height 18
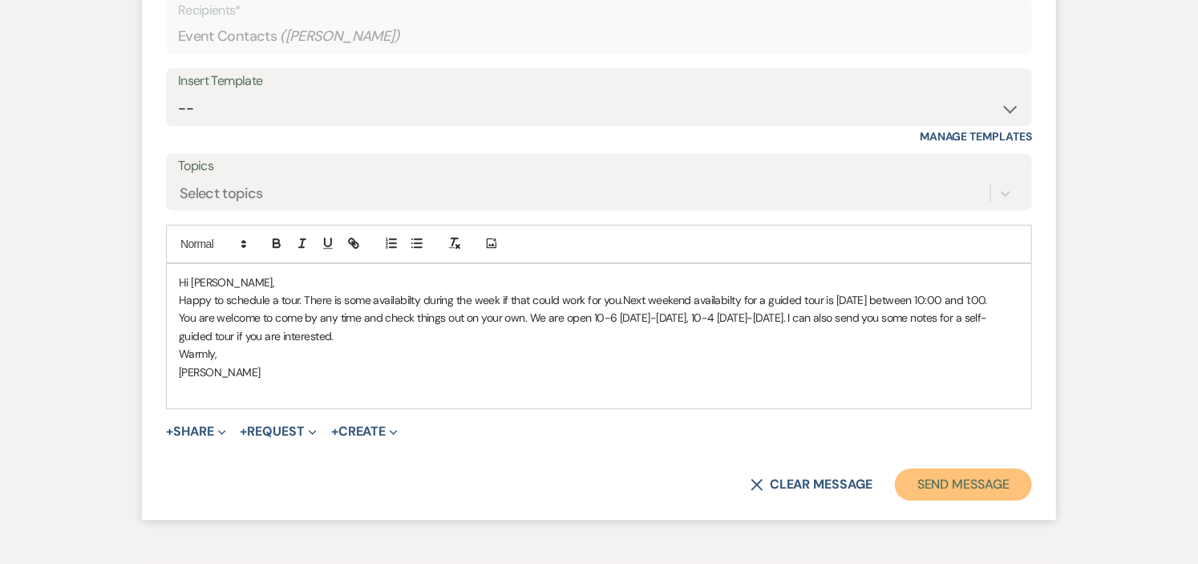
click at [944, 500] on button "Send Message" at bounding box center [963, 484] width 137 height 32
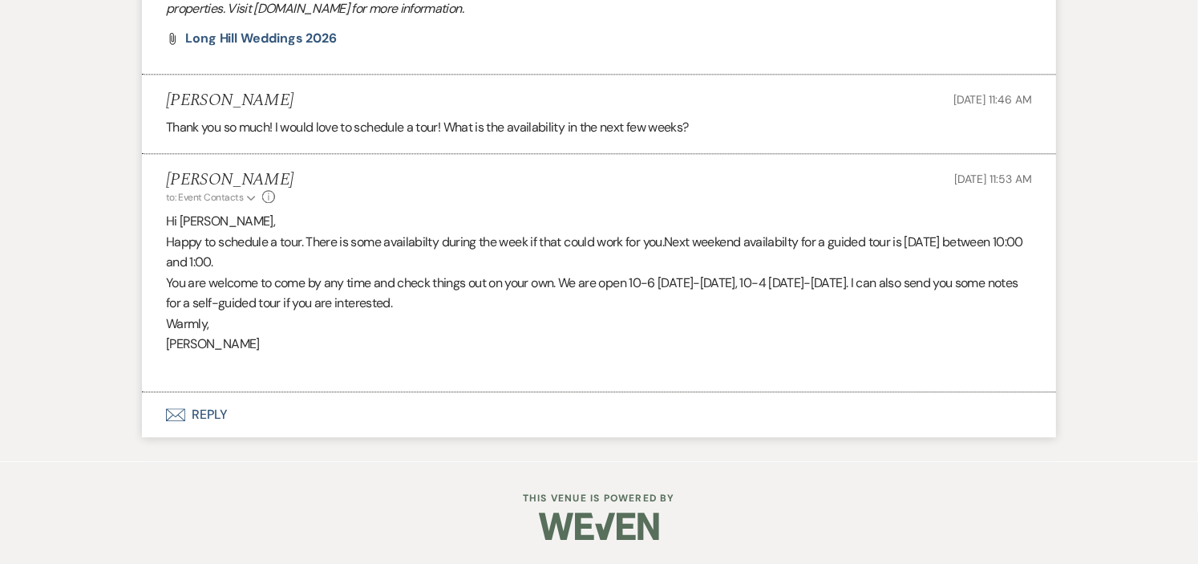
scroll to position [1729, 0]
drag, startPoint x: 1179, startPoint y: 419, endPoint x: 1211, endPoint y: 10, distance: 410.9
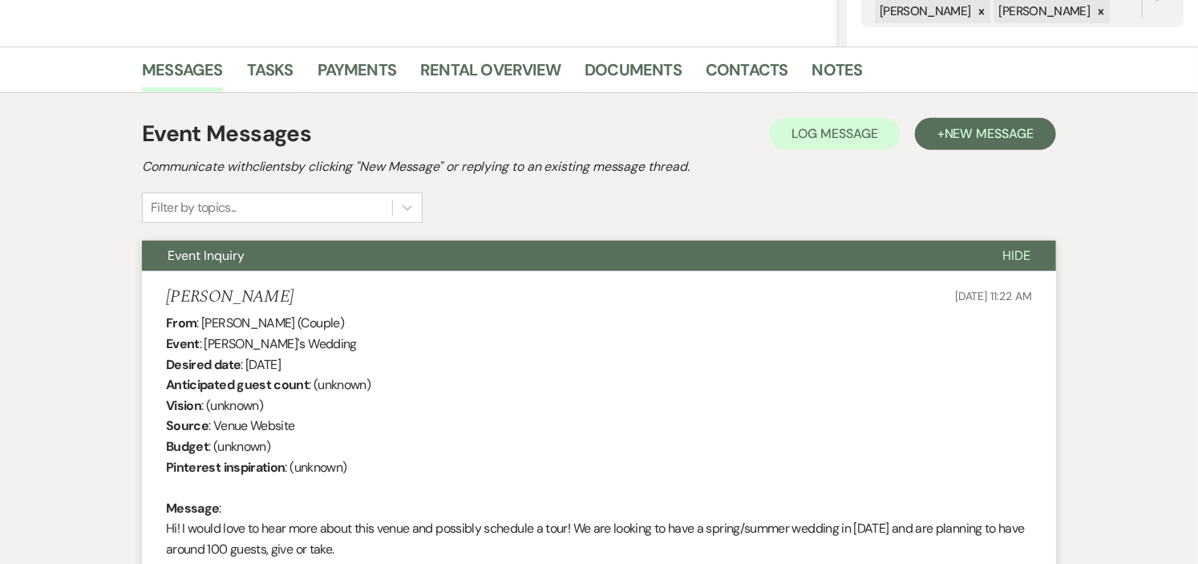
scroll to position [0, 0]
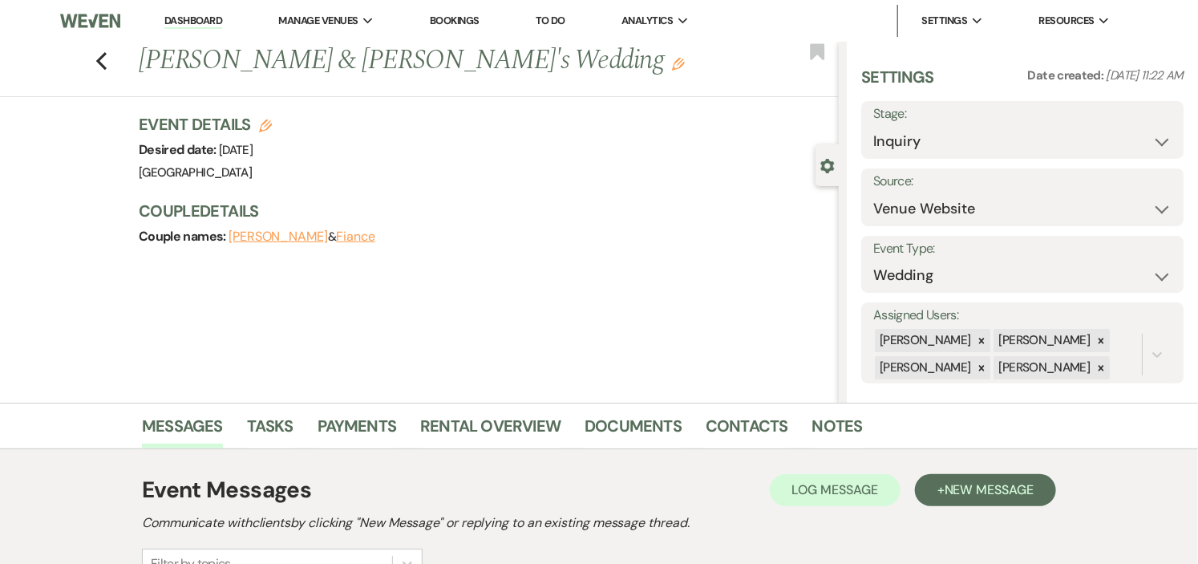
click at [192, 18] on link "Dashboard" at bounding box center [193, 21] width 58 height 15
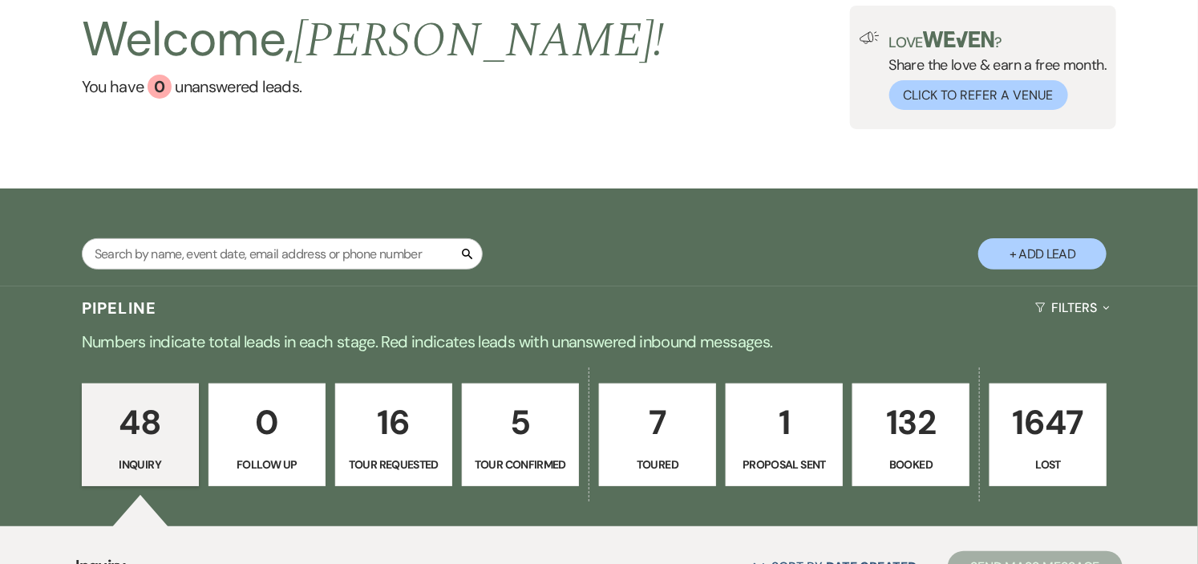
scroll to position [89, 0]
